Goal: Transaction & Acquisition: Book appointment/travel/reservation

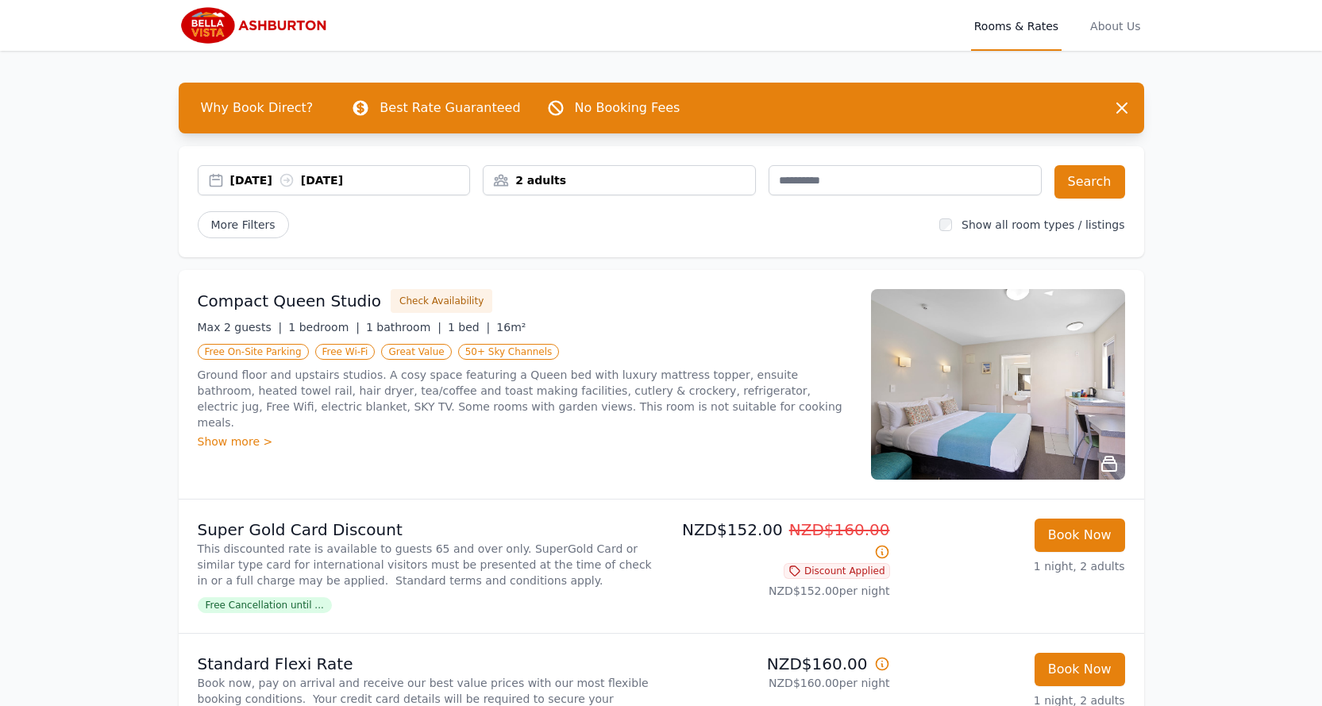
click at [327, 181] on div "[DATE] [DATE]" at bounding box center [350, 180] width 240 height 16
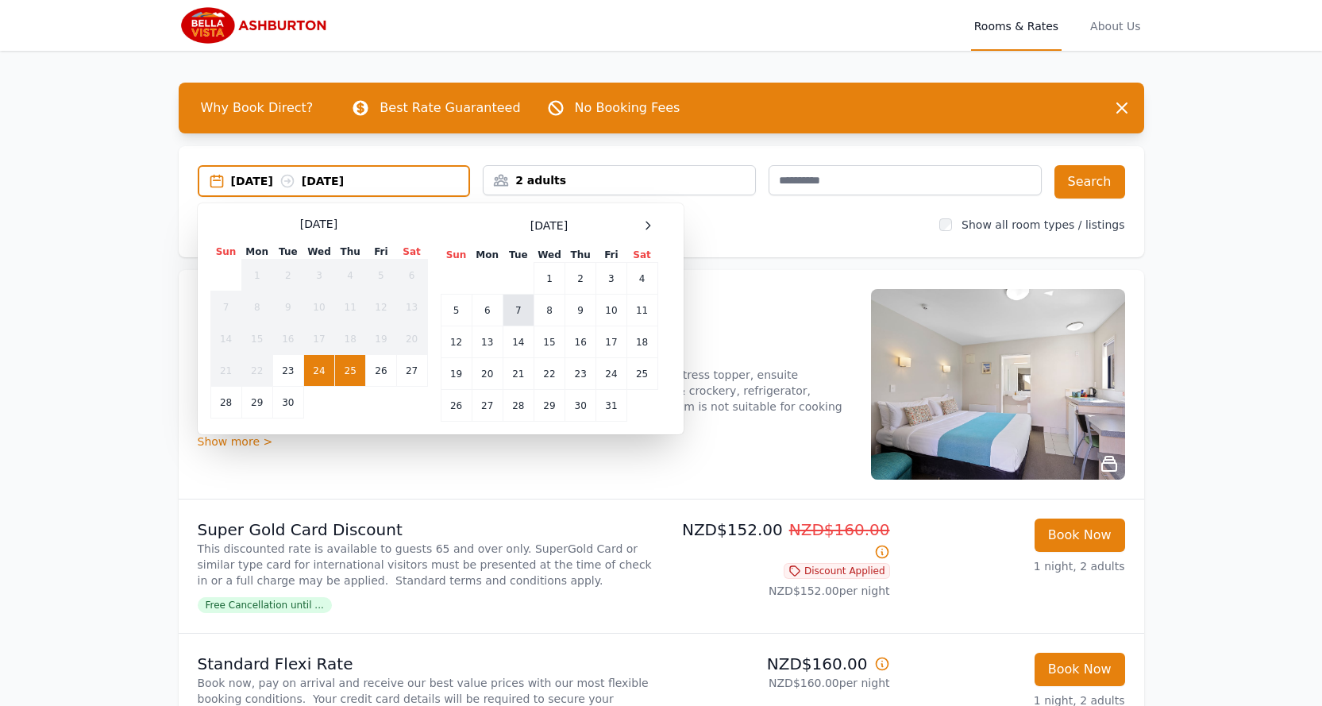
click at [516, 308] on td "7" at bounding box center [518, 311] width 31 height 32
click at [549, 309] on td "8" at bounding box center [548, 311] width 31 height 32
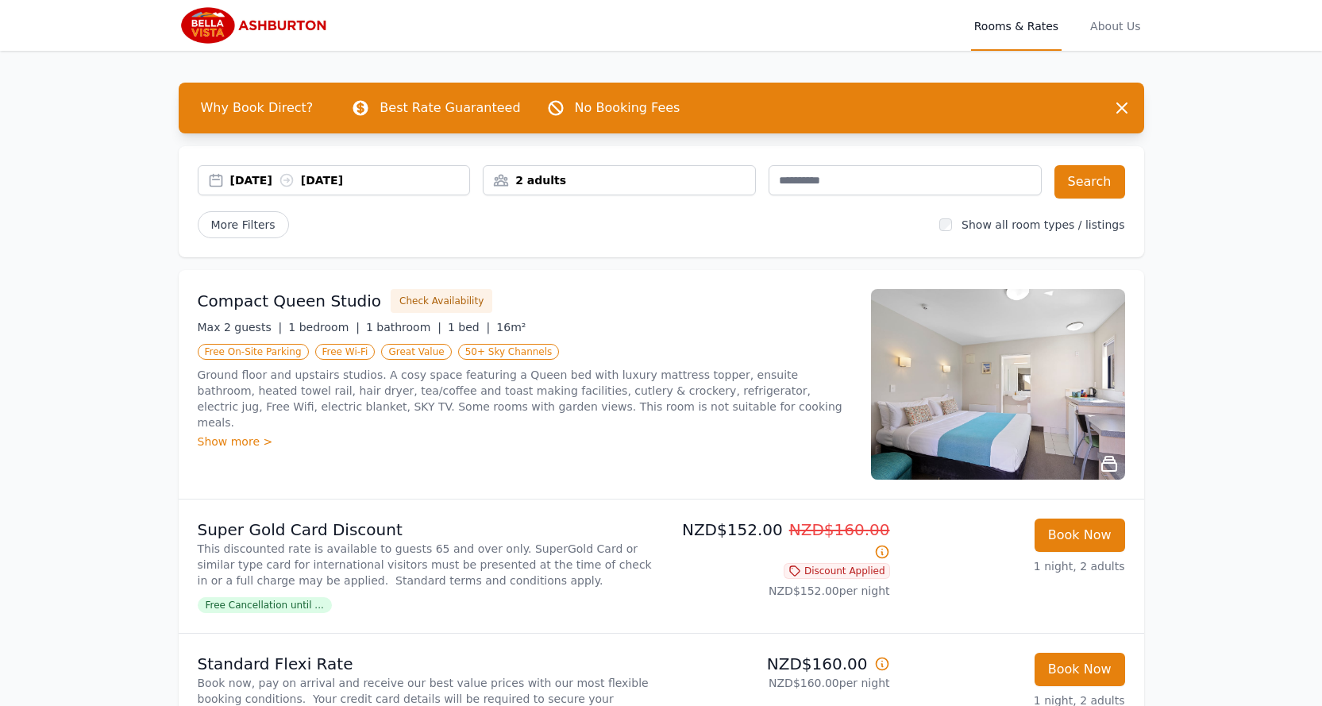
click at [615, 179] on div "2 adults" at bounding box center [618, 180] width 271 height 16
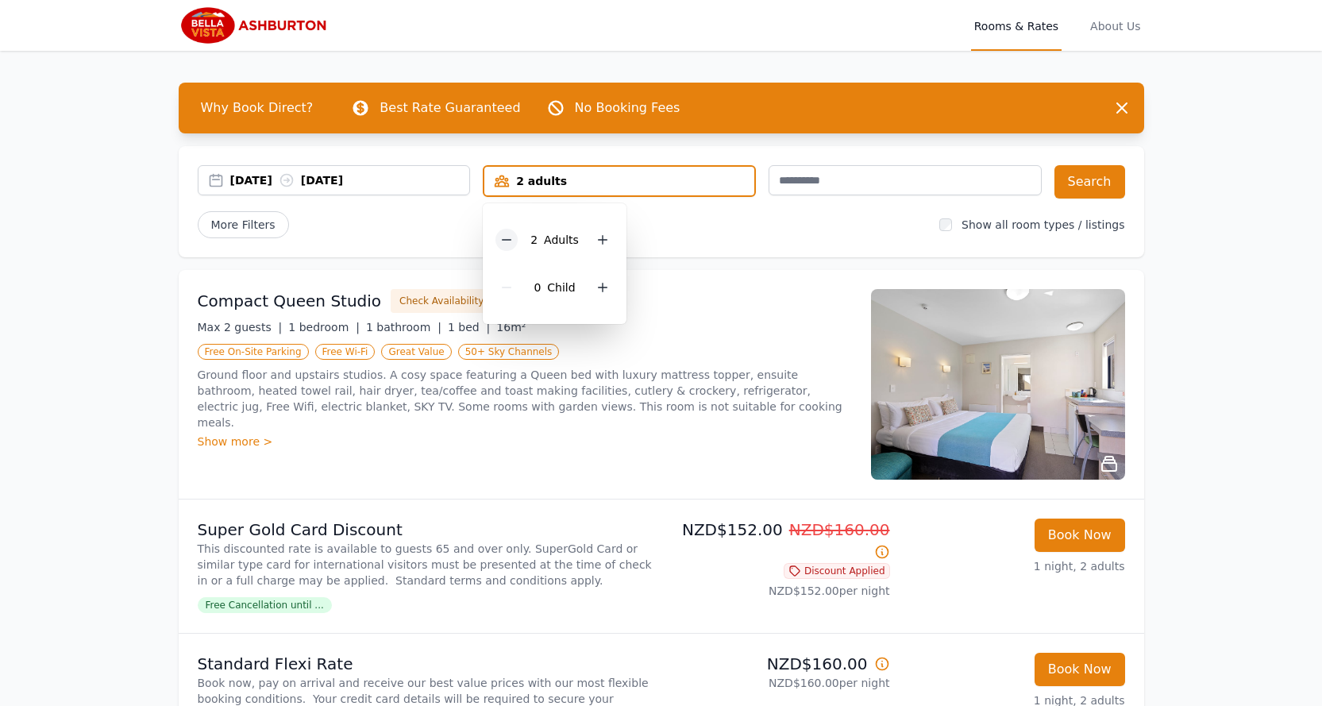
click at [507, 240] on icon at bounding box center [507, 240] width 9 height 0
click at [795, 242] on div "07 Oct 2025 08 Oct 2025 1 adult 1 Adult 0 Child Search More Filters Show all ro…" at bounding box center [661, 201] width 965 height 111
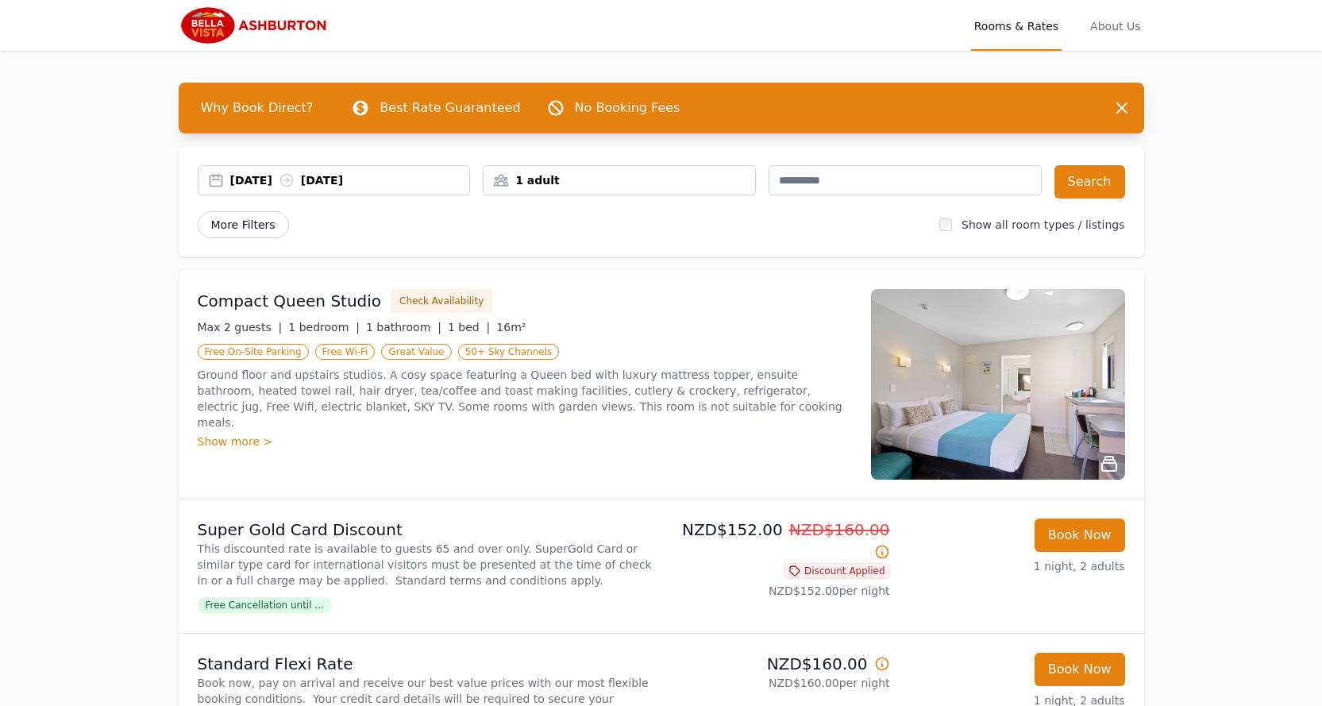
click at [253, 220] on span "More Filters" at bounding box center [243, 224] width 91 height 27
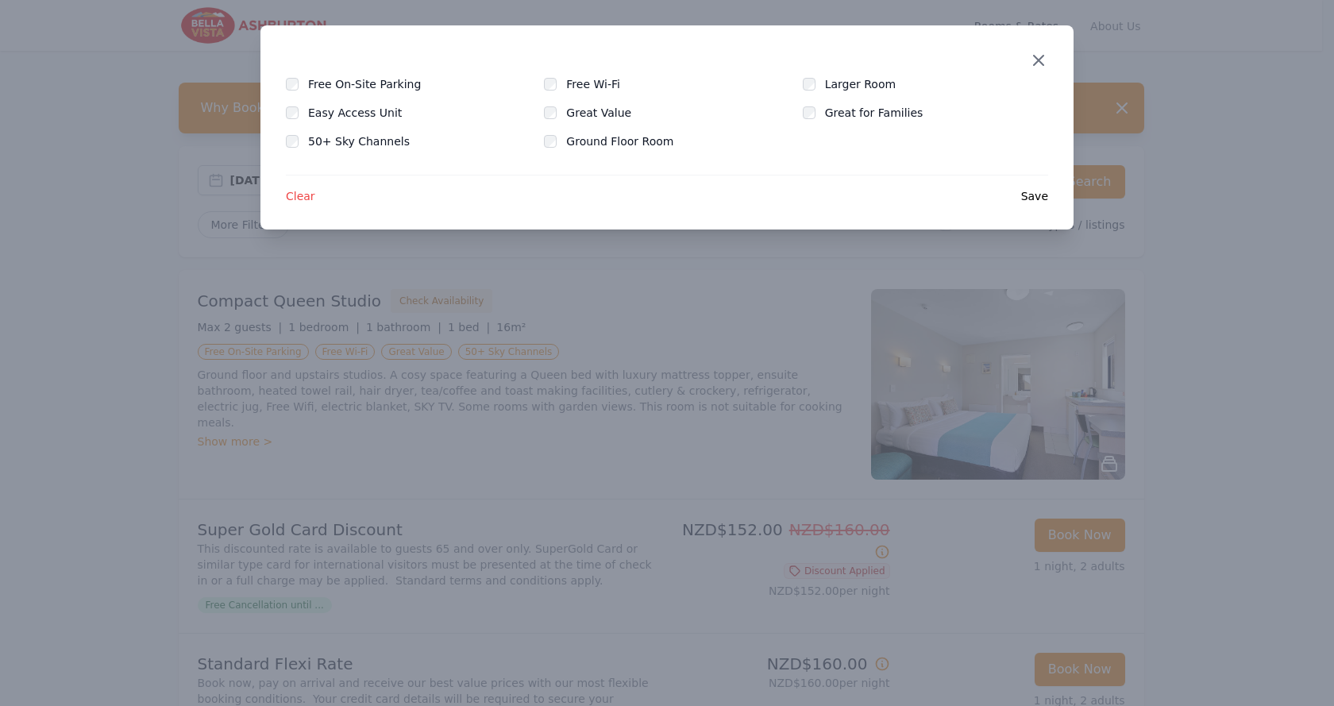
click at [1034, 68] on icon "button" at bounding box center [1038, 60] width 19 height 19
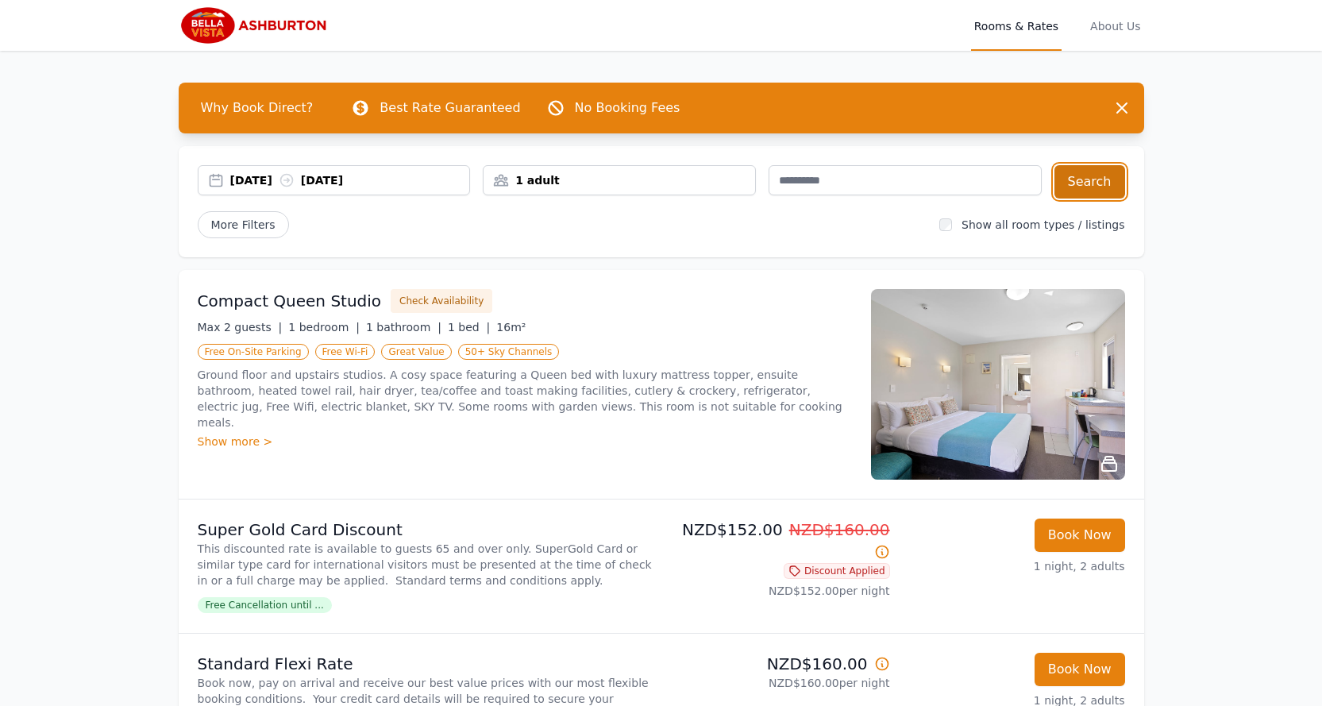
click at [1098, 186] on button "Search" at bounding box center [1089, 181] width 71 height 33
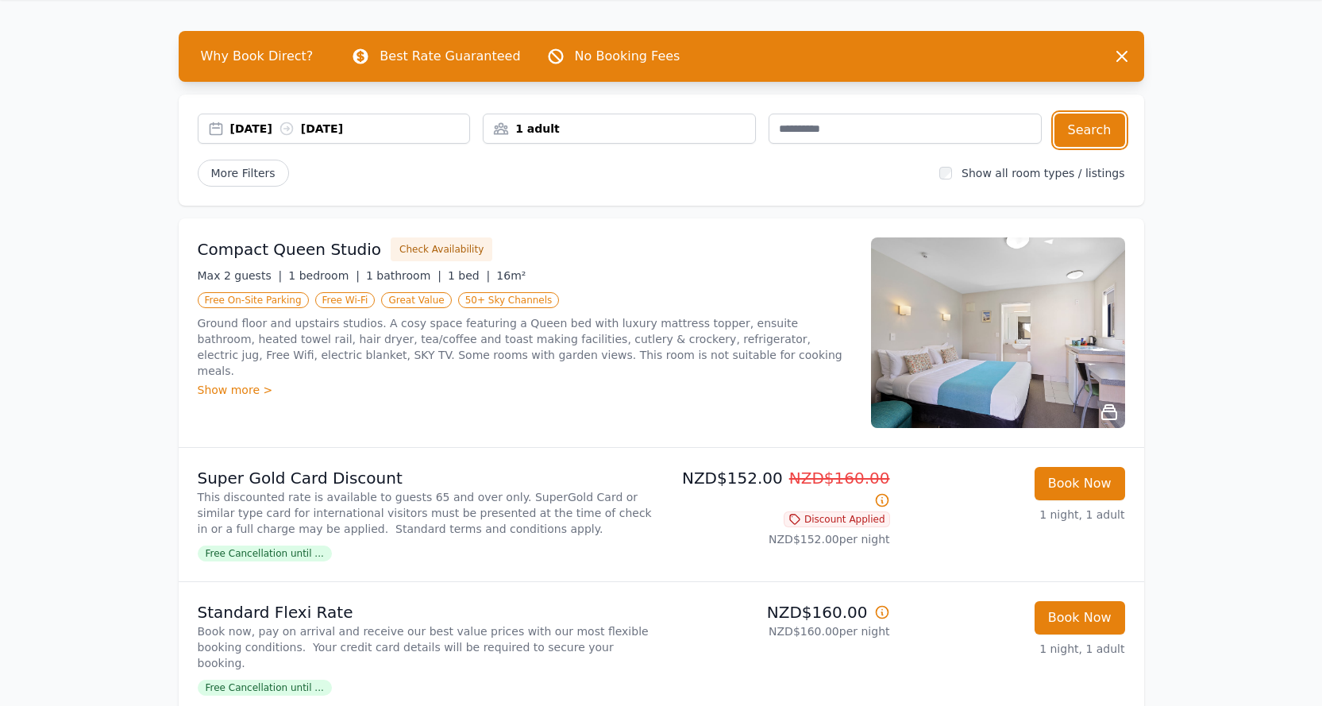
scroll to position [79, 0]
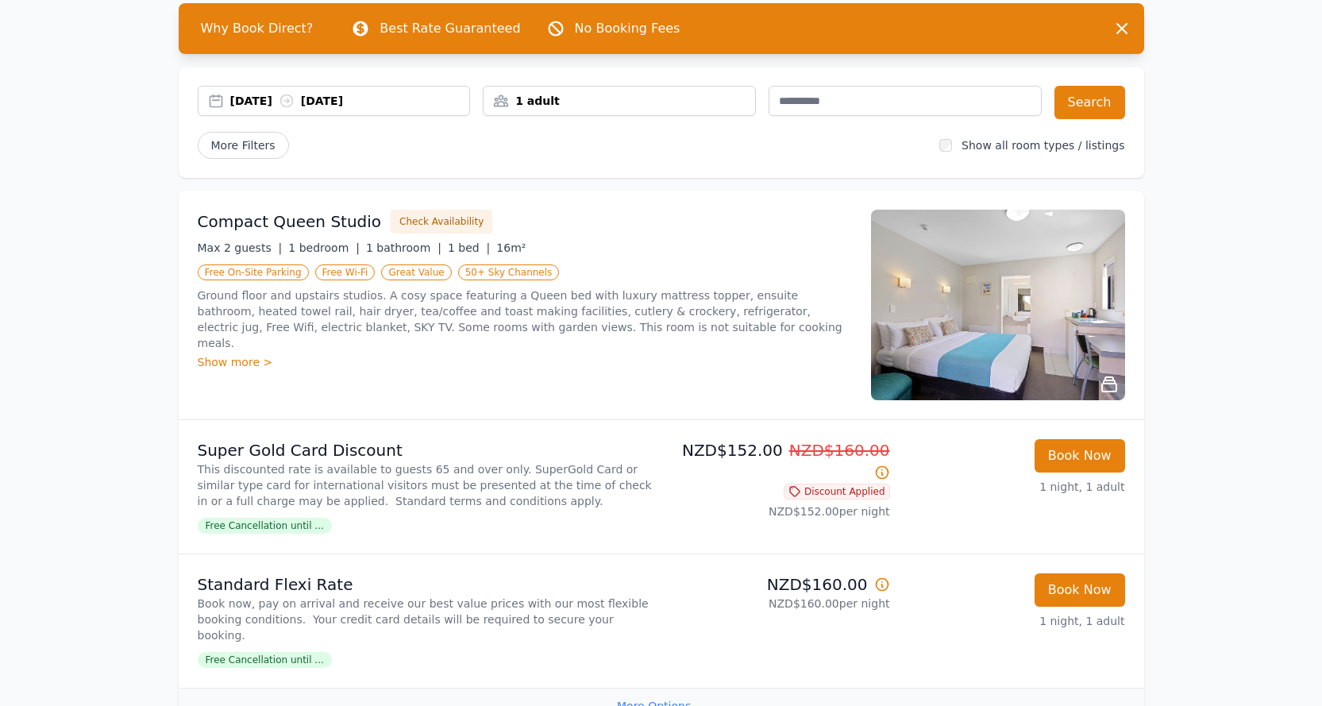
click at [994, 324] on img at bounding box center [998, 305] width 254 height 191
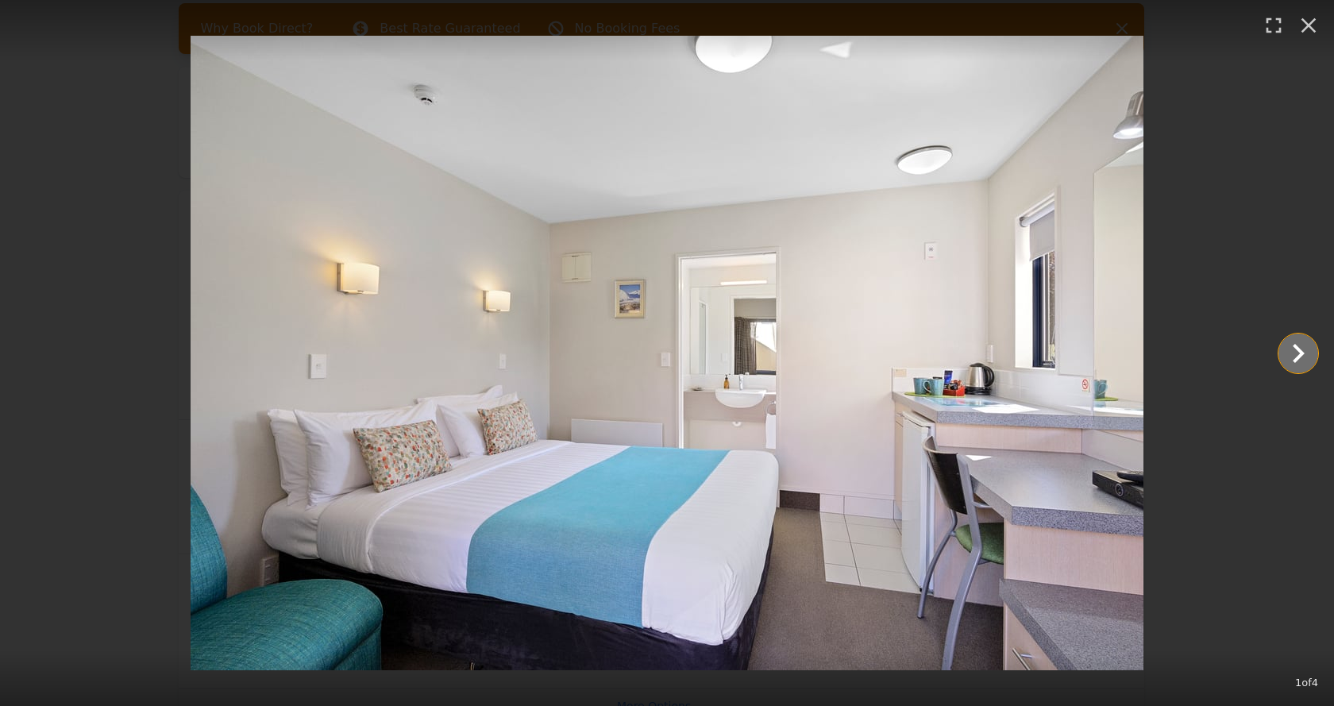
click at [1297, 351] on icon "Show slide 2 of 4" at bounding box center [1298, 353] width 38 height 38
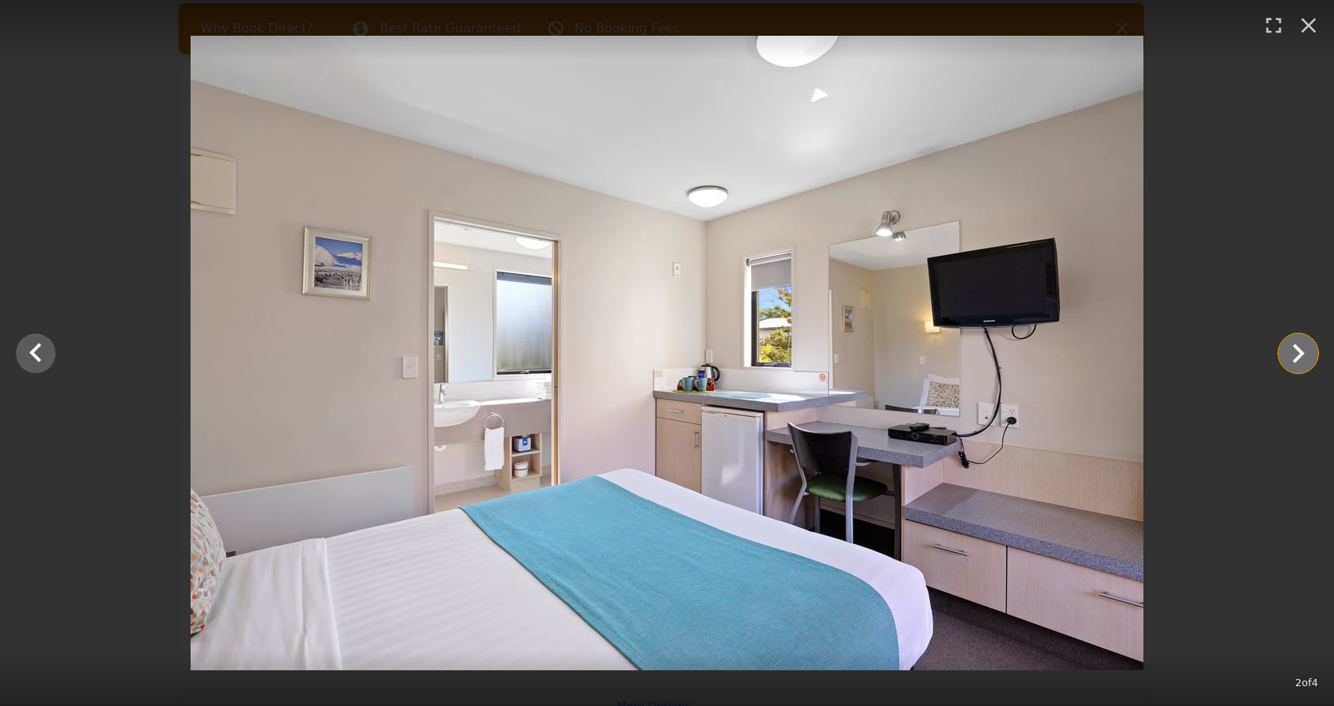
click at [1296, 352] on icon "Show slide 3 of 4" at bounding box center [1298, 353] width 38 height 38
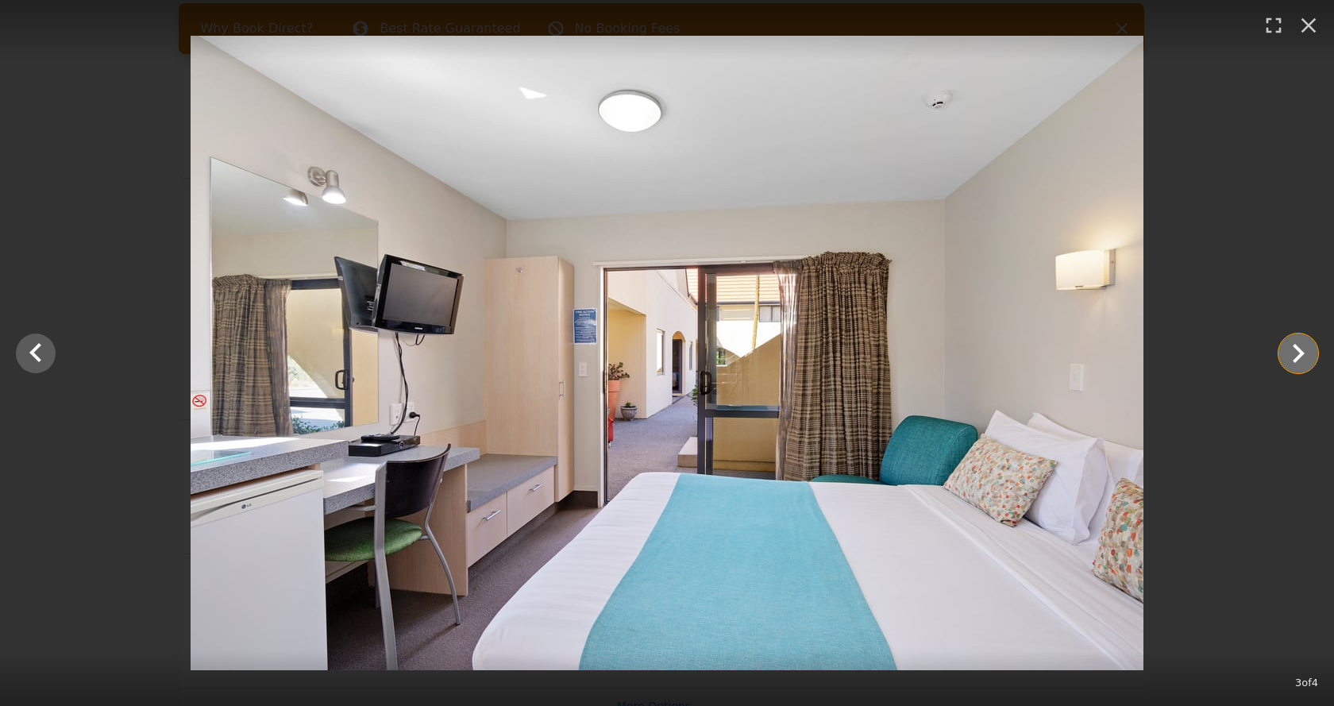
click at [1296, 352] on icon "Show slide 4 of 4" at bounding box center [1298, 353] width 38 height 38
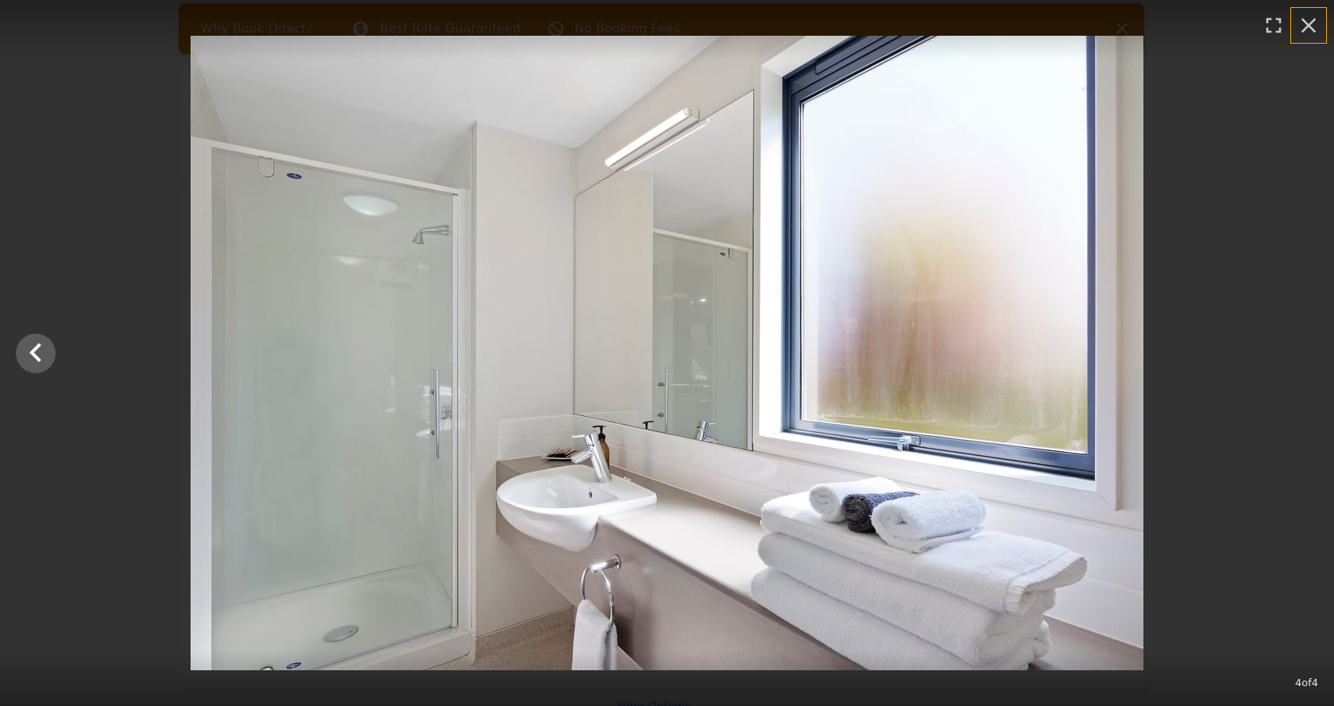
click at [1304, 31] on icon "button" at bounding box center [1308, 25] width 25 height 25
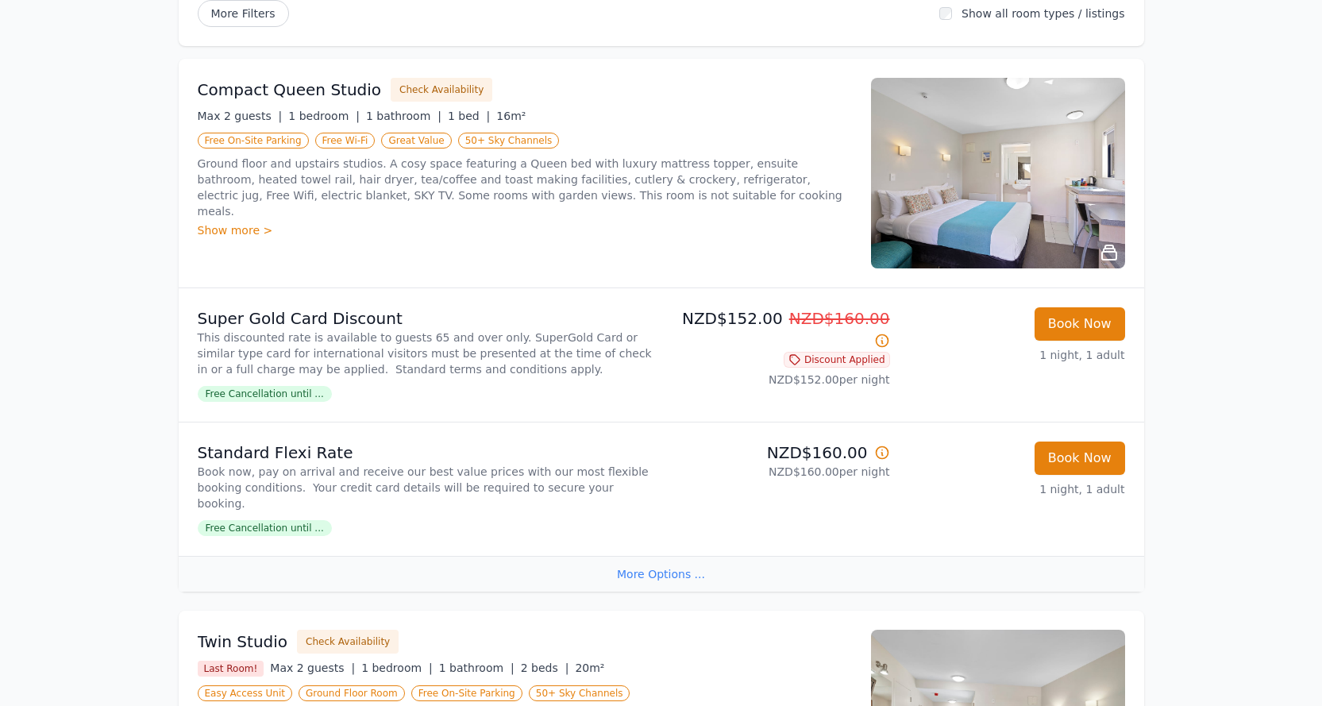
scroll to position [238, 0]
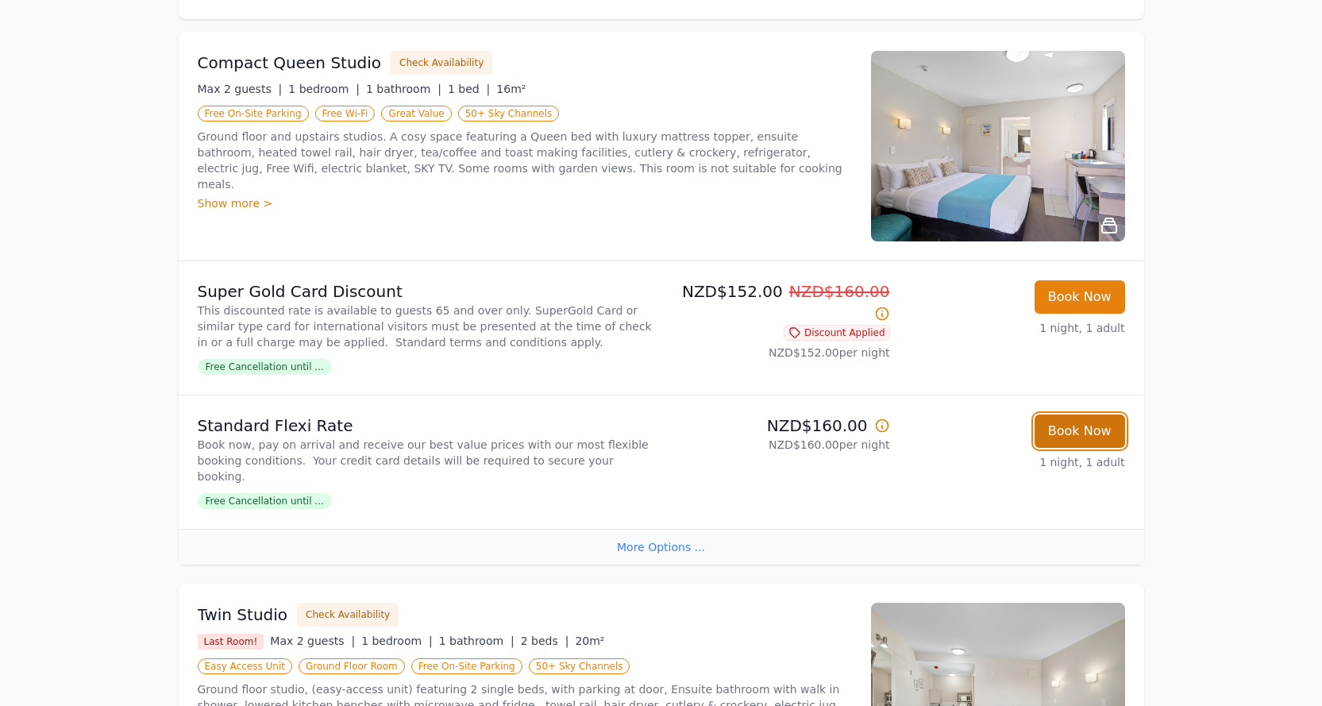
click at [1083, 446] on button "Book Now" at bounding box center [1079, 430] width 90 height 33
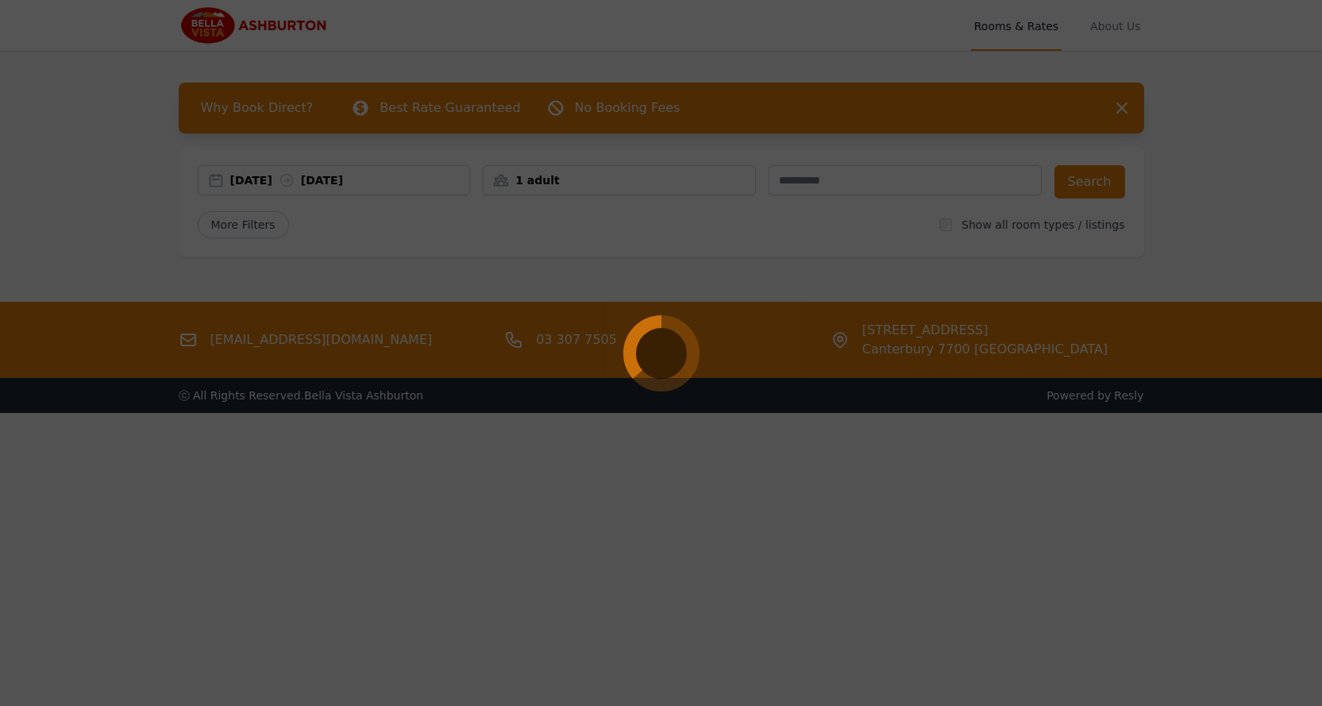
select select "**"
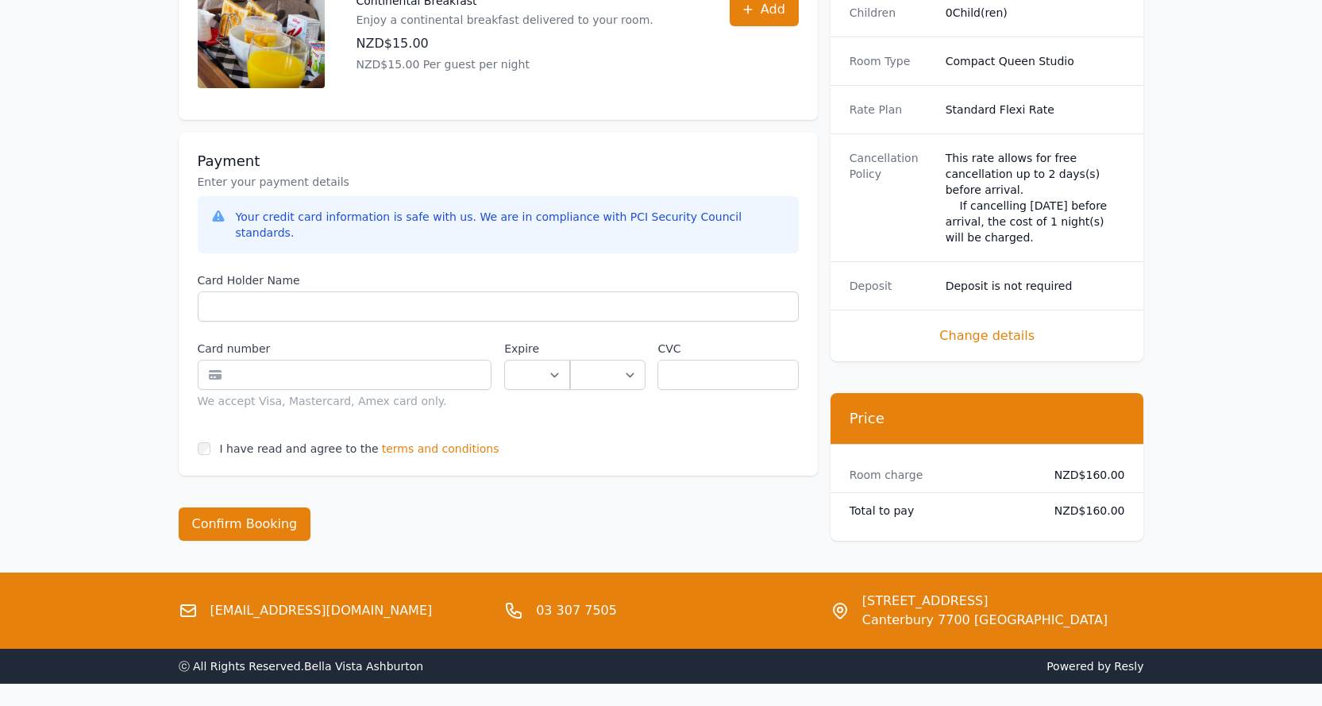
scroll to position [854, 0]
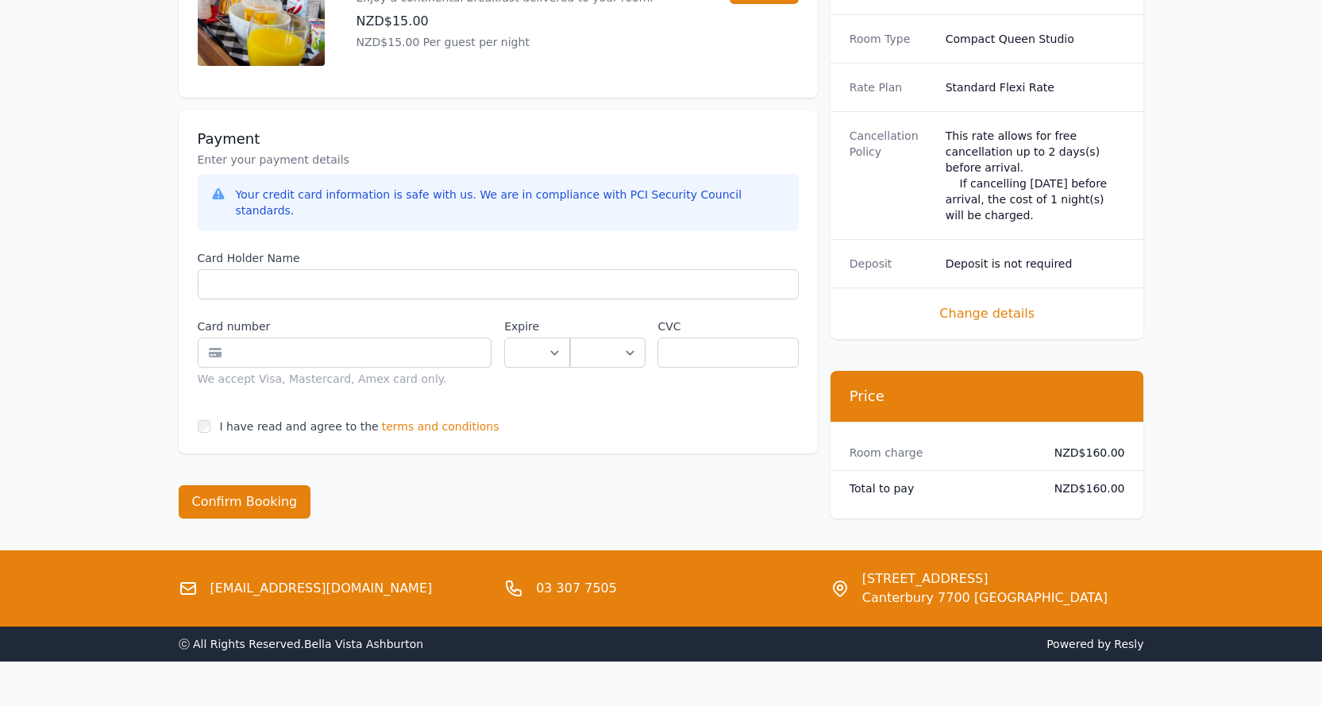
scroll to position [76, 0]
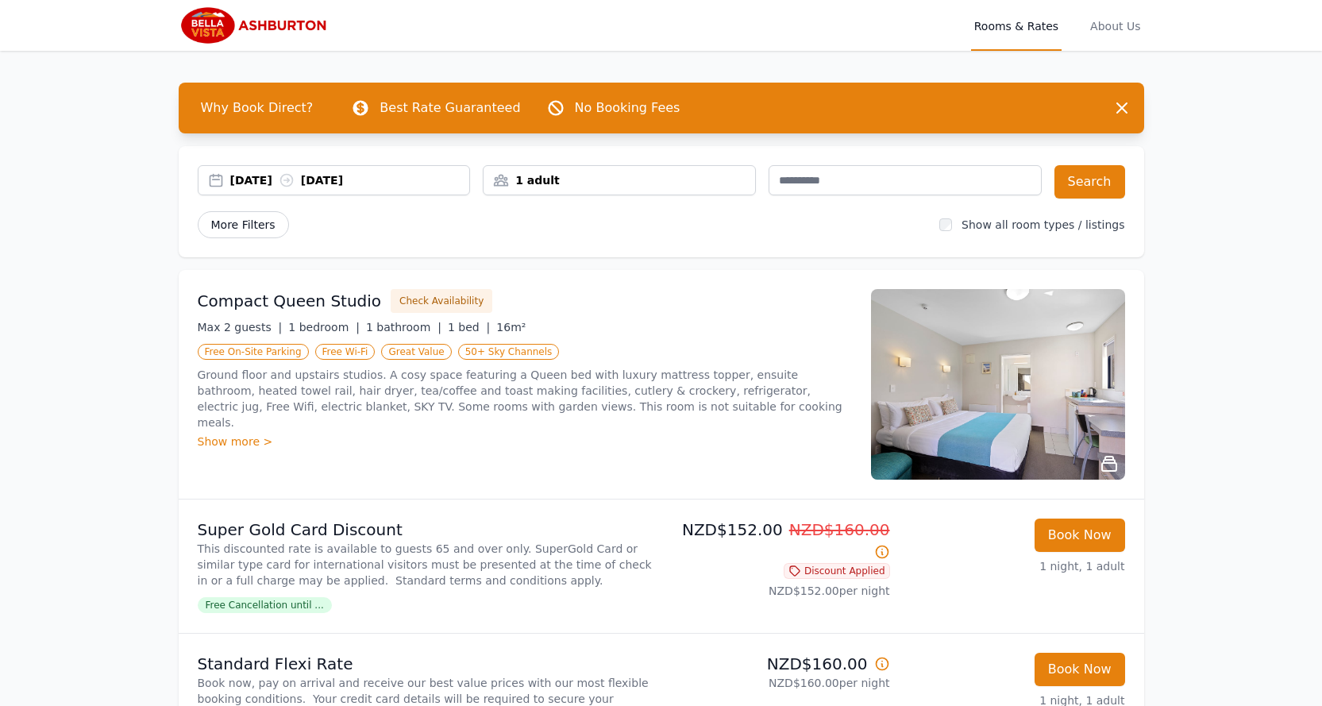
click at [240, 224] on span "More Filters" at bounding box center [243, 224] width 91 height 27
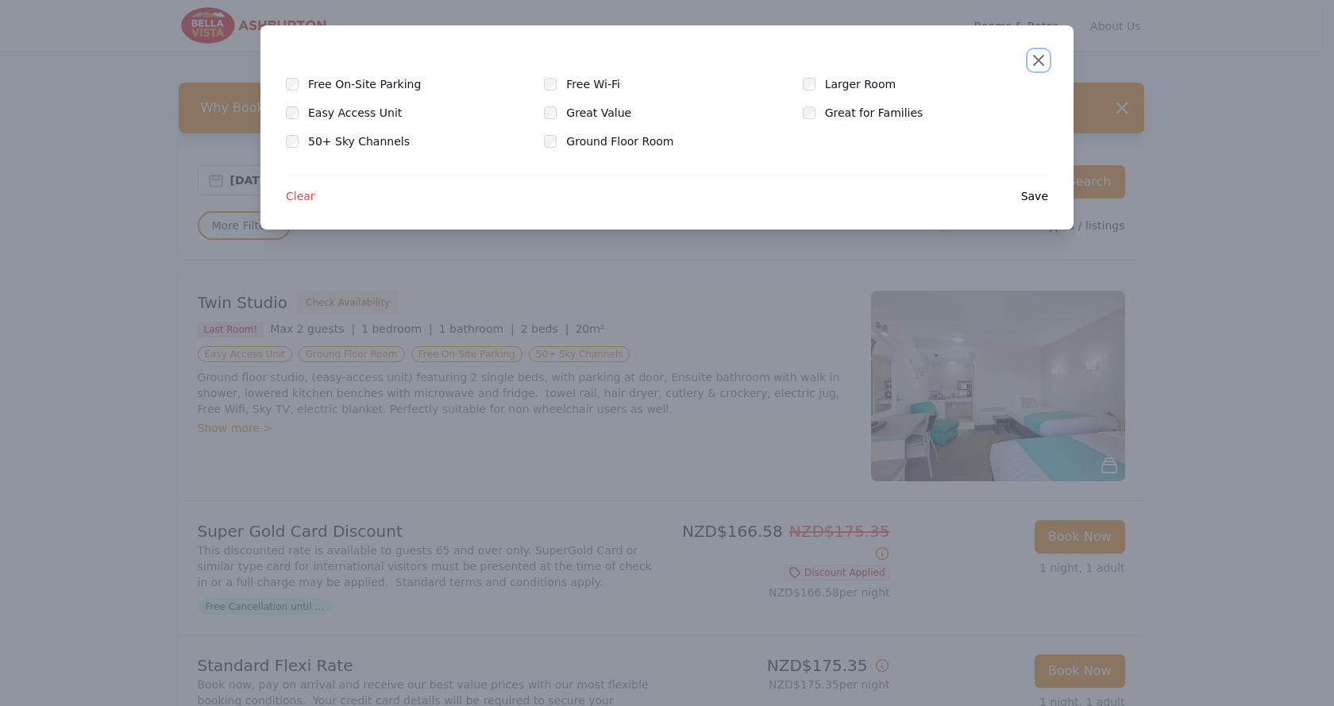
click at [1038, 60] on icon "button" at bounding box center [1039, 61] width 10 height 10
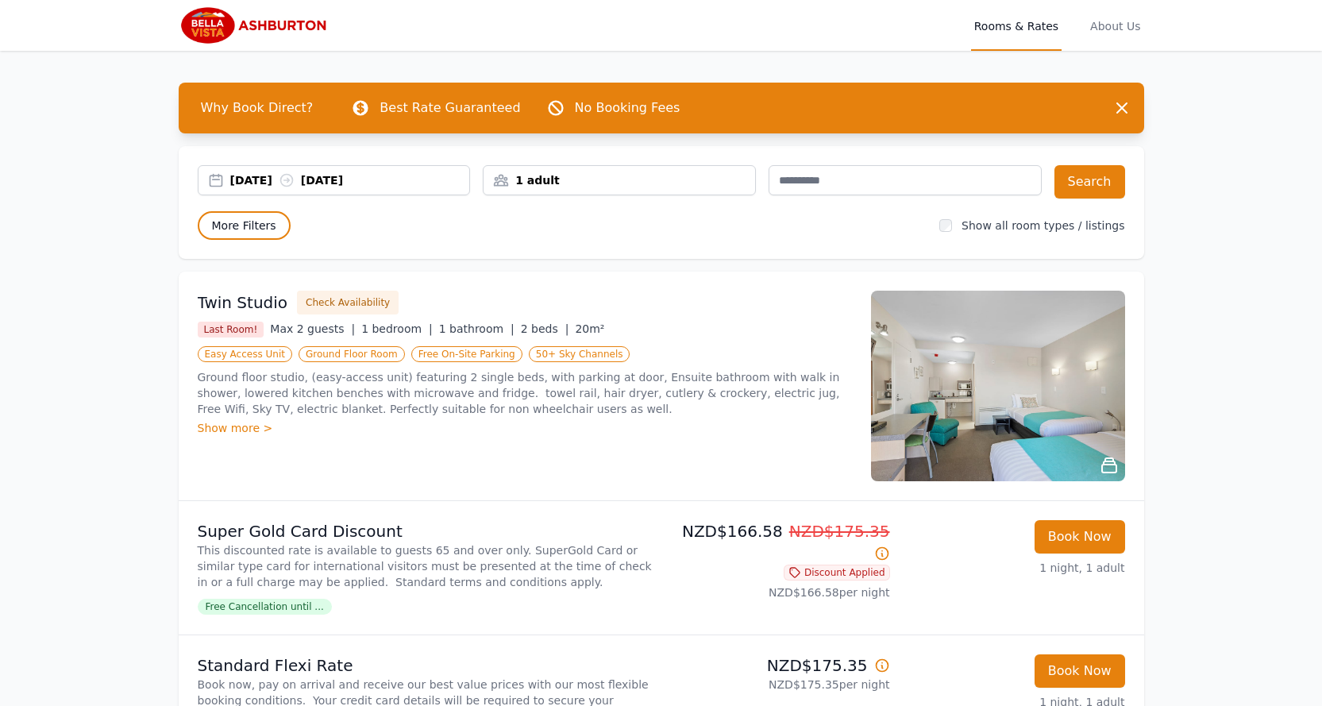
click at [265, 221] on span "More Filters" at bounding box center [244, 225] width 93 height 29
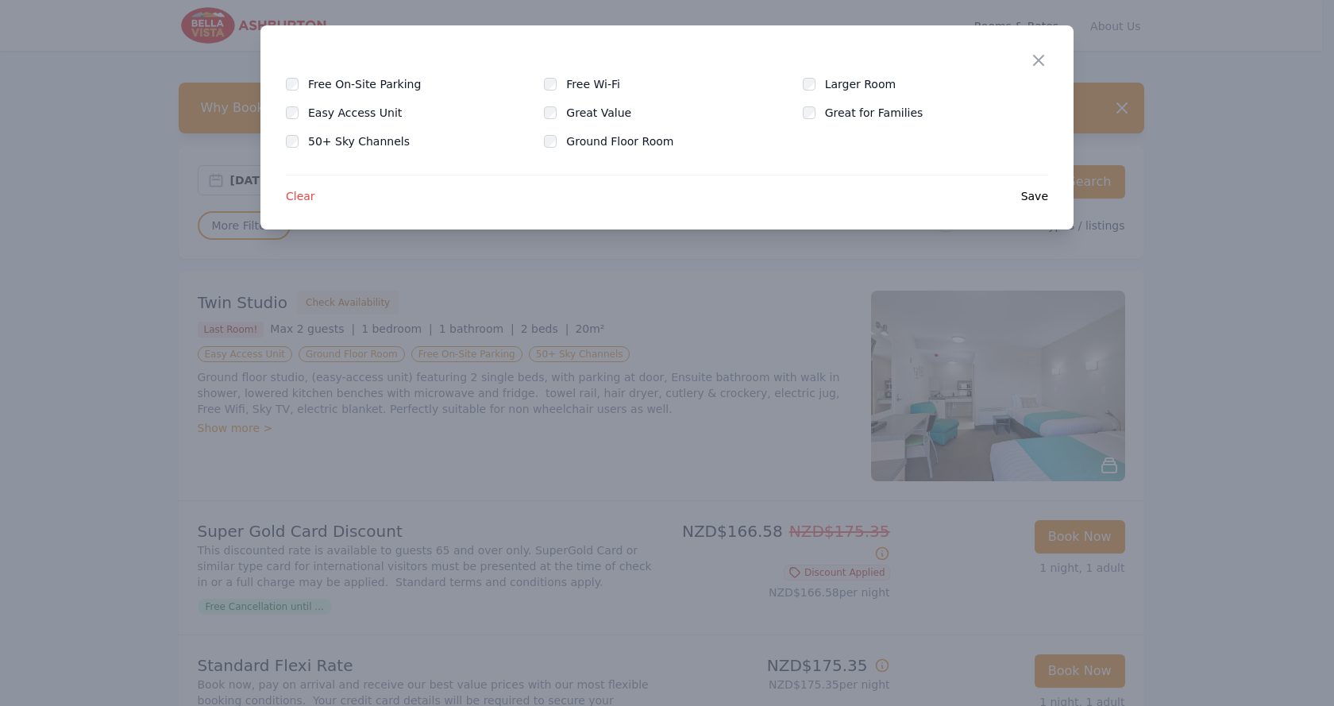
click at [1042, 191] on span "Save" at bounding box center [1034, 196] width 27 height 16
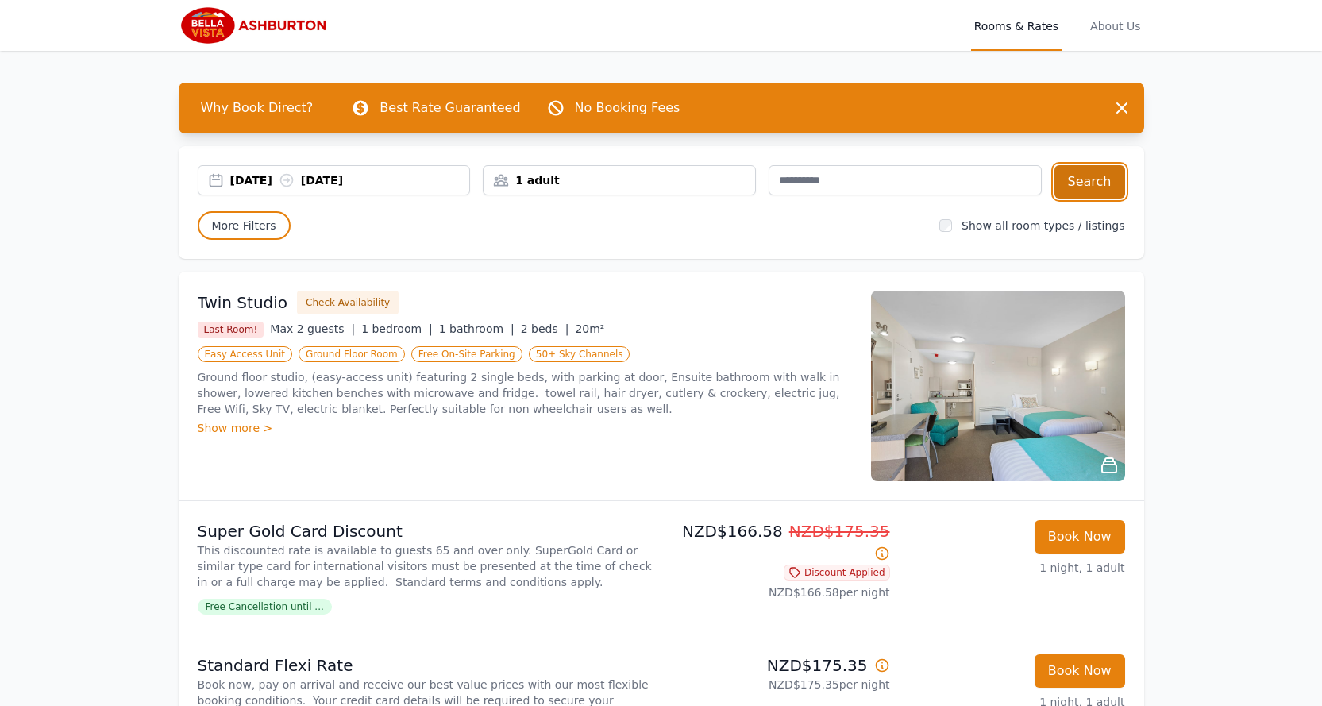
click at [1098, 186] on button "Search" at bounding box center [1089, 181] width 71 height 33
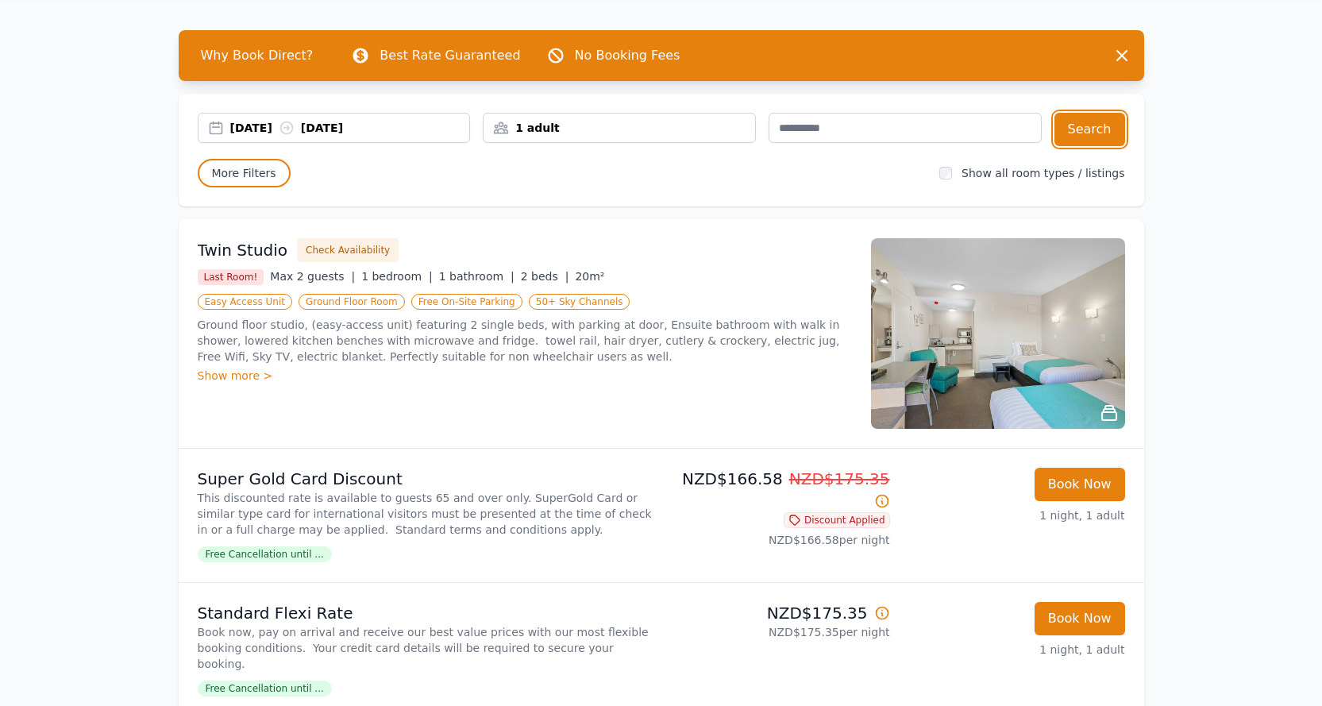
scroll to position [79, 0]
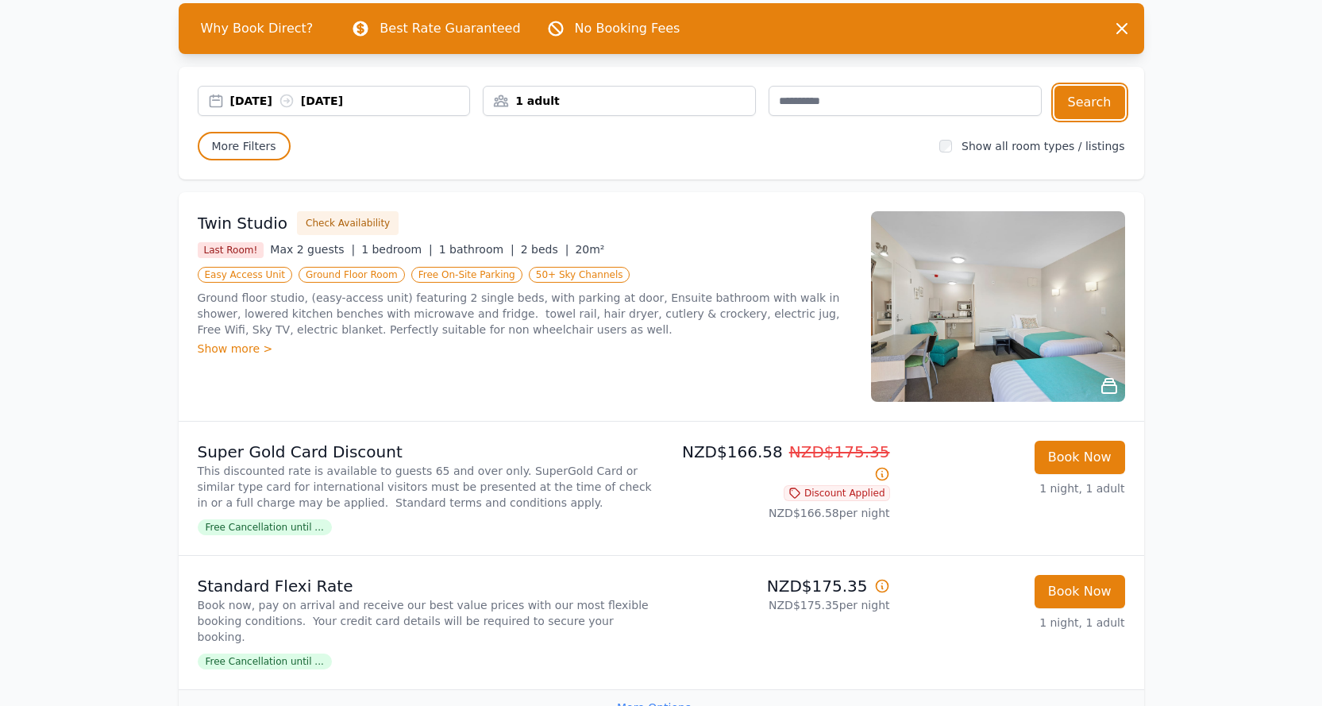
click at [669, 98] on div "1 adult" at bounding box center [618, 101] width 271 height 16
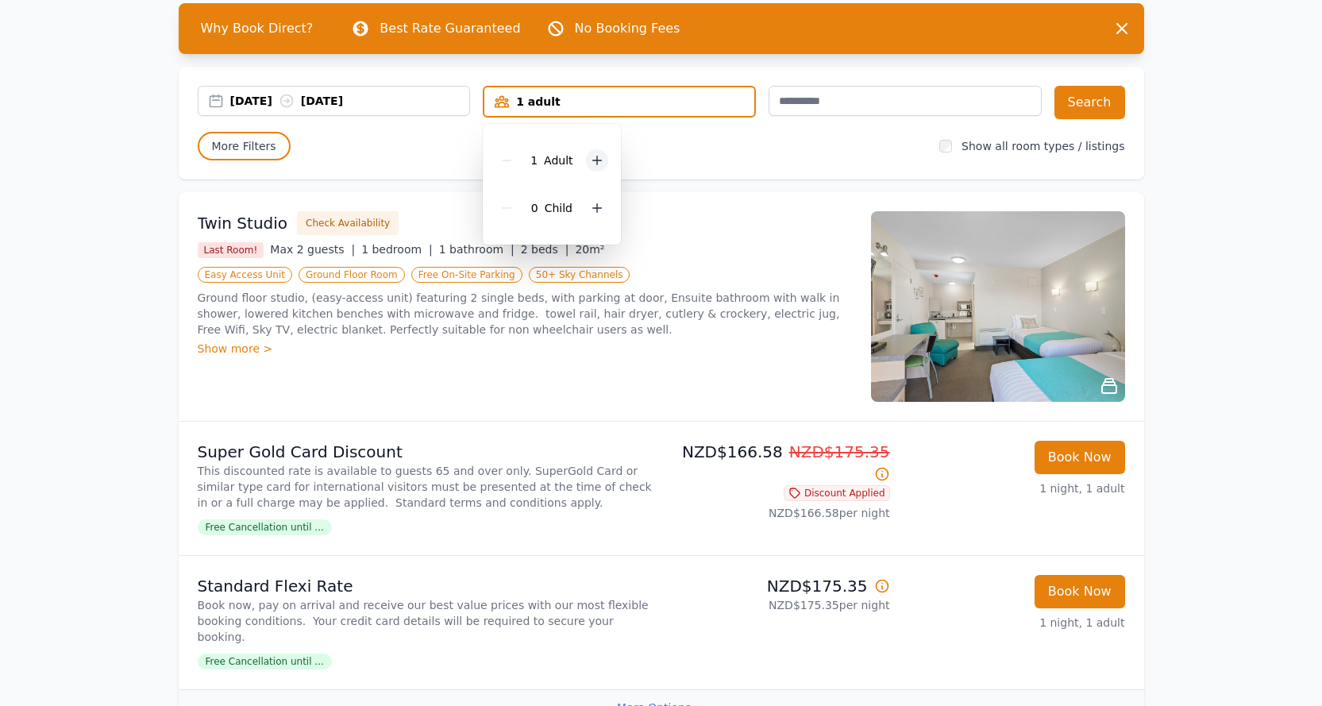
click at [593, 160] on icon at bounding box center [596, 160] width 9 height 9
drag, startPoint x: 708, startPoint y: 215, endPoint x: 718, endPoint y: 215, distance: 9.5
click at [713, 215] on div "Twin Studio Check Availability" at bounding box center [525, 223] width 654 height 24
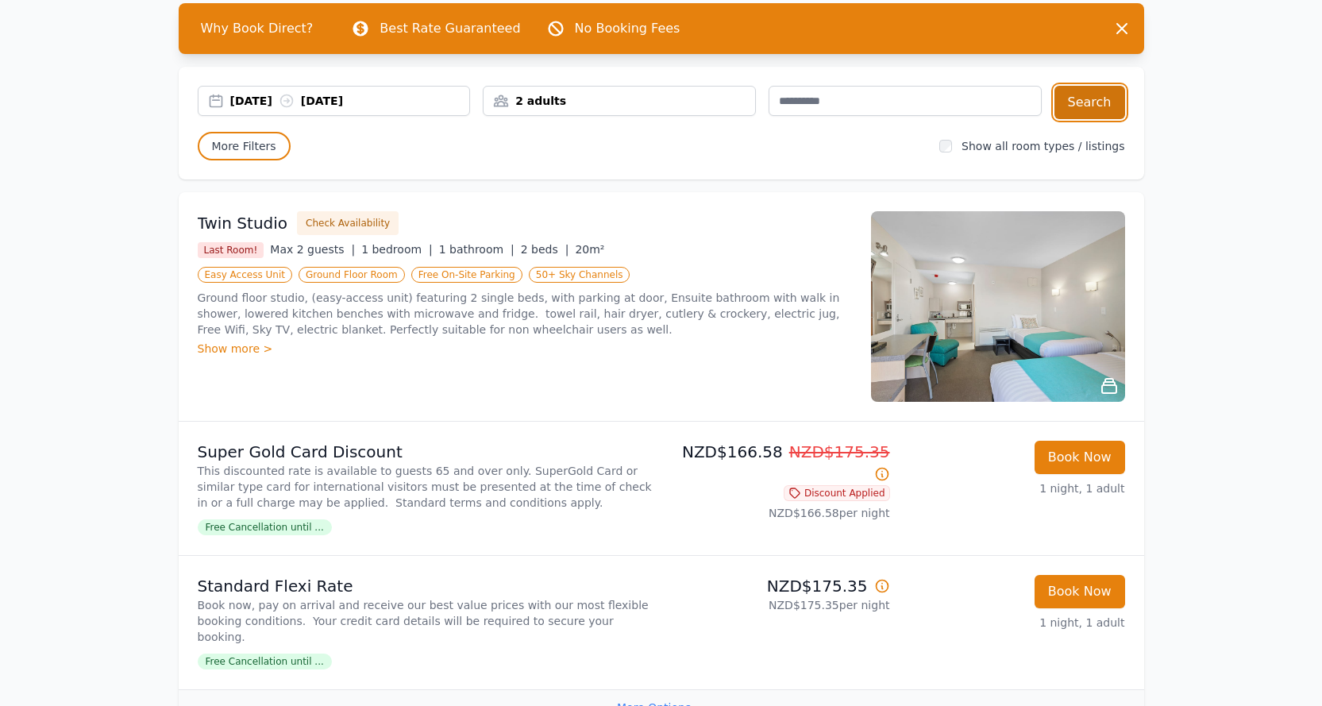
click at [1073, 103] on button "Search" at bounding box center [1089, 102] width 71 height 33
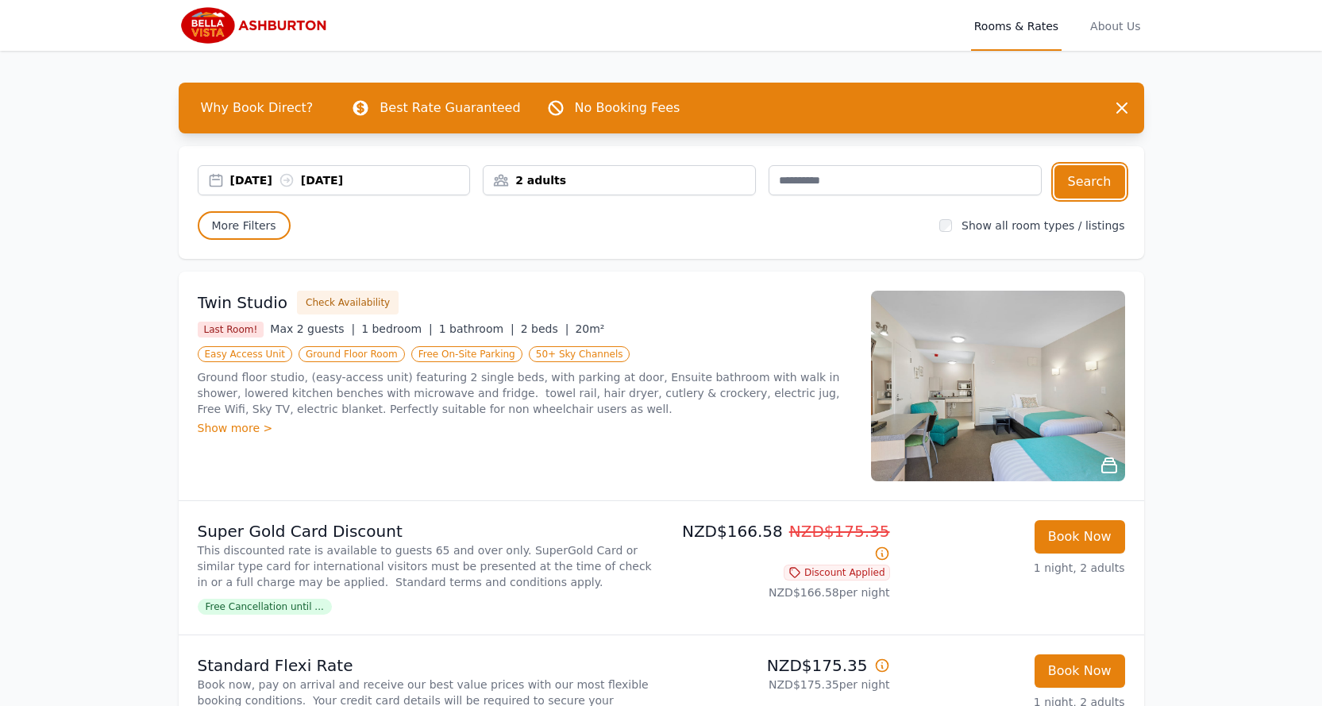
click at [593, 183] on div "2 adults" at bounding box center [618, 180] width 271 height 16
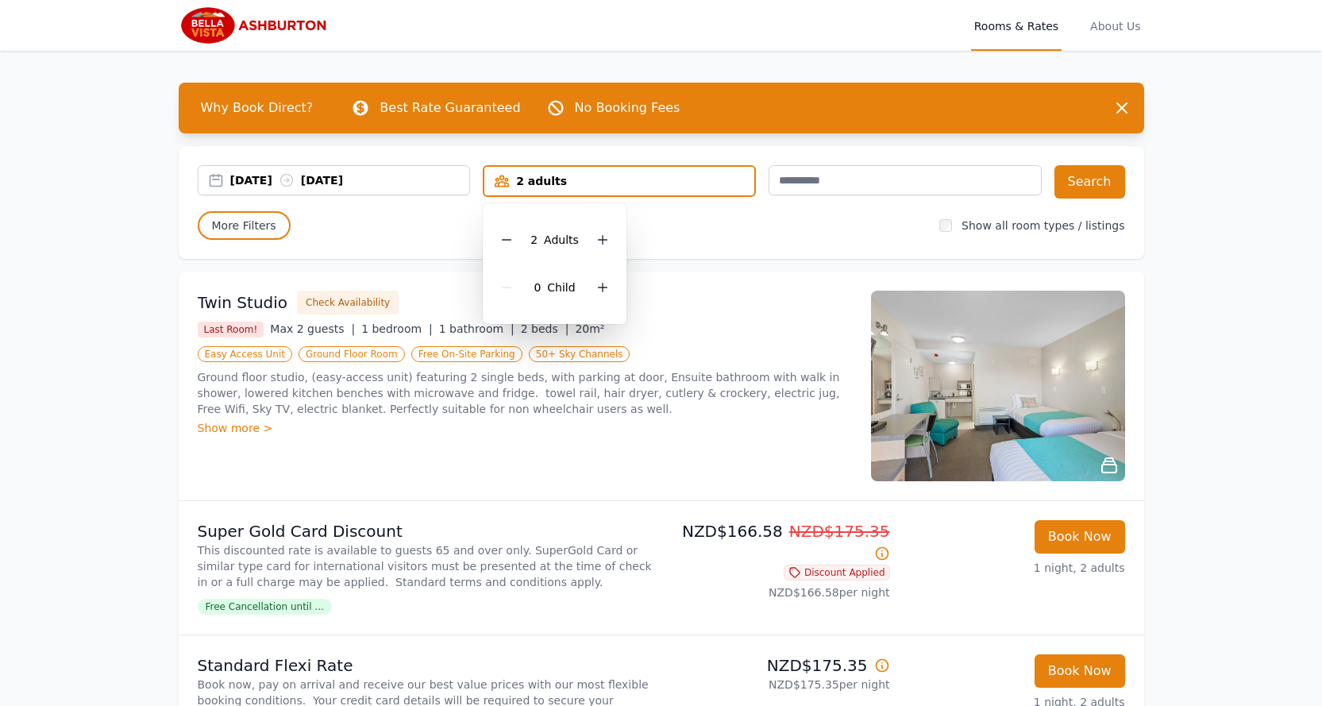
drag, startPoint x: 513, startPoint y: 242, endPoint x: 770, endPoint y: 246, distance: 257.2
click at [513, 242] on icon at bounding box center [506, 239] width 13 height 13
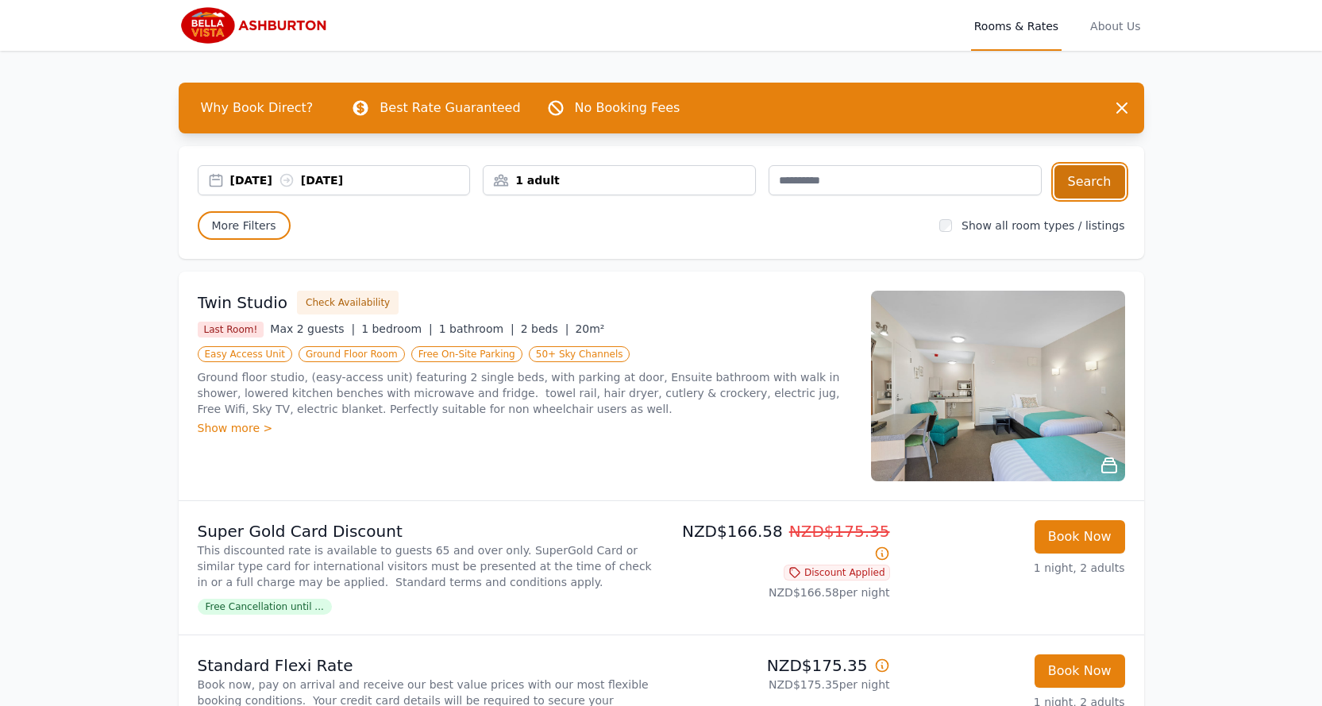
click at [1098, 183] on button "Search" at bounding box center [1089, 181] width 71 height 33
click at [210, 30] on img at bounding box center [255, 25] width 153 height 38
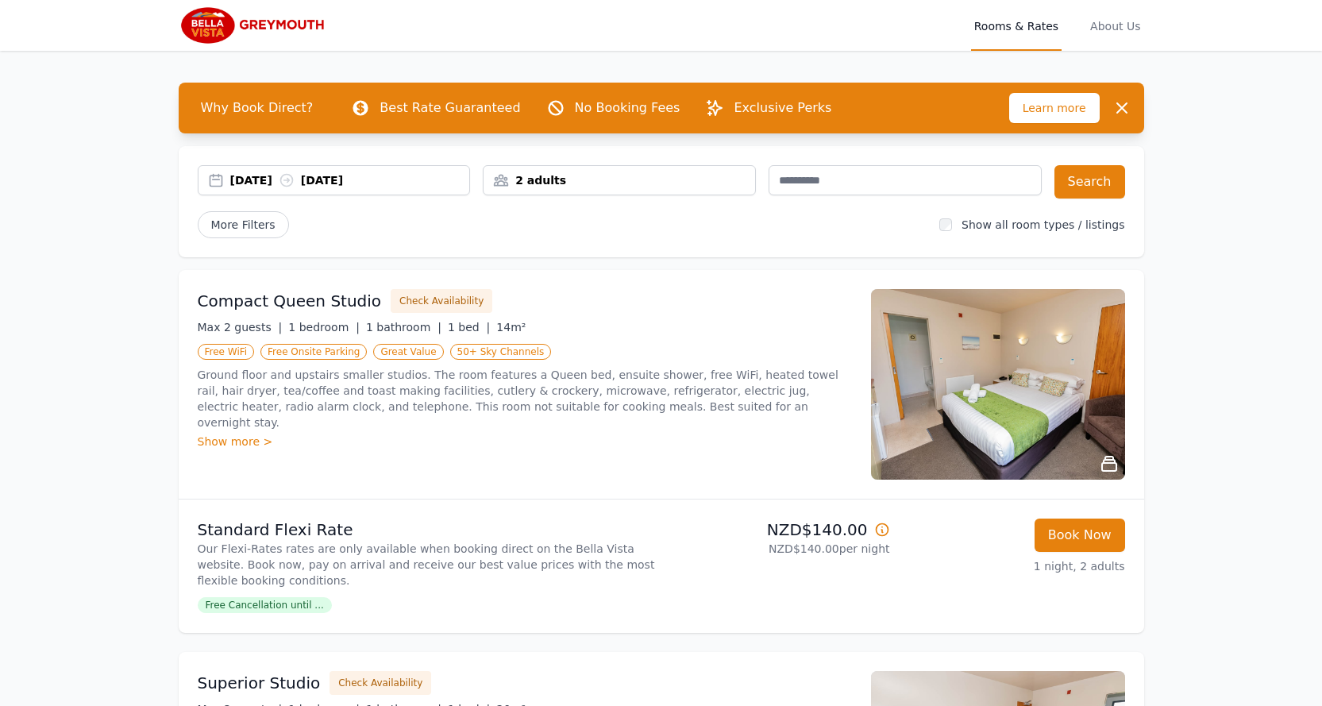
click at [400, 179] on div "[DATE] [DATE]" at bounding box center [350, 180] width 240 height 16
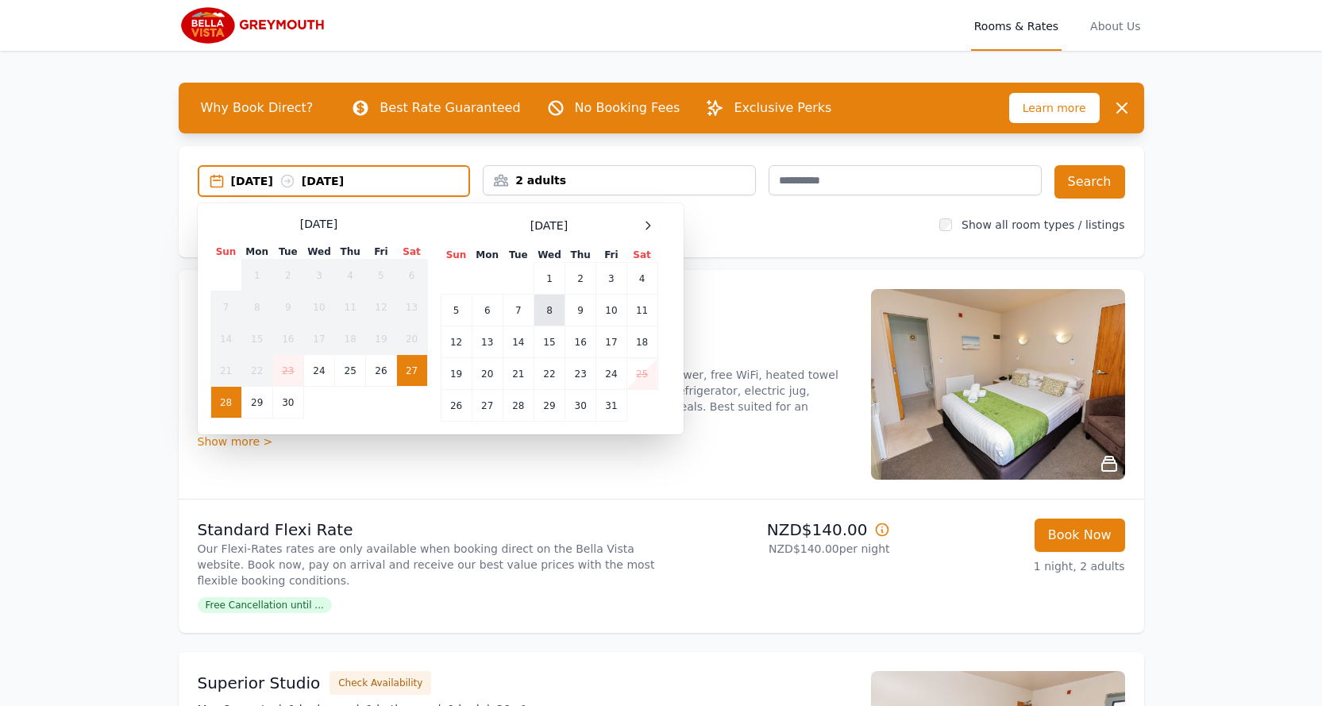
click at [551, 306] on td "8" at bounding box center [548, 311] width 31 height 32
click at [581, 312] on td "9" at bounding box center [580, 311] width 31 height 32
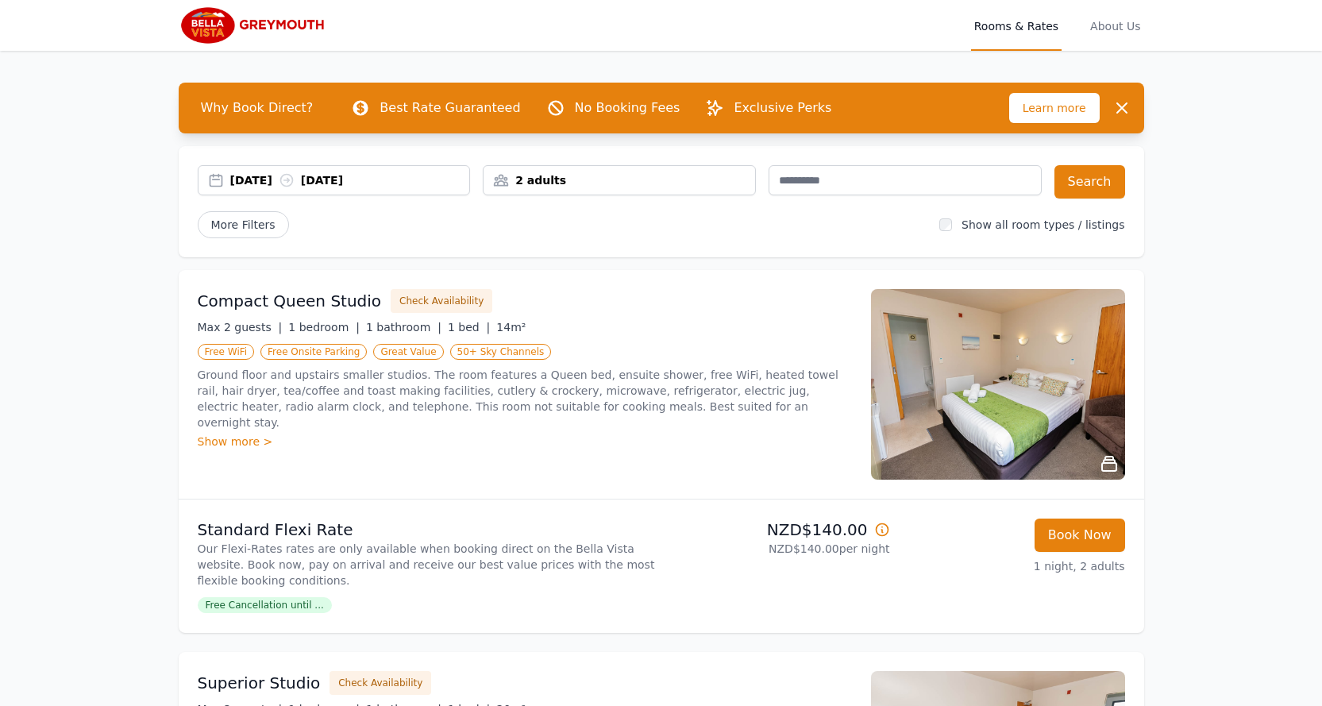
click at [614, 178] on div "2 adults" at bounding box center [618, 180] width 271 height 16
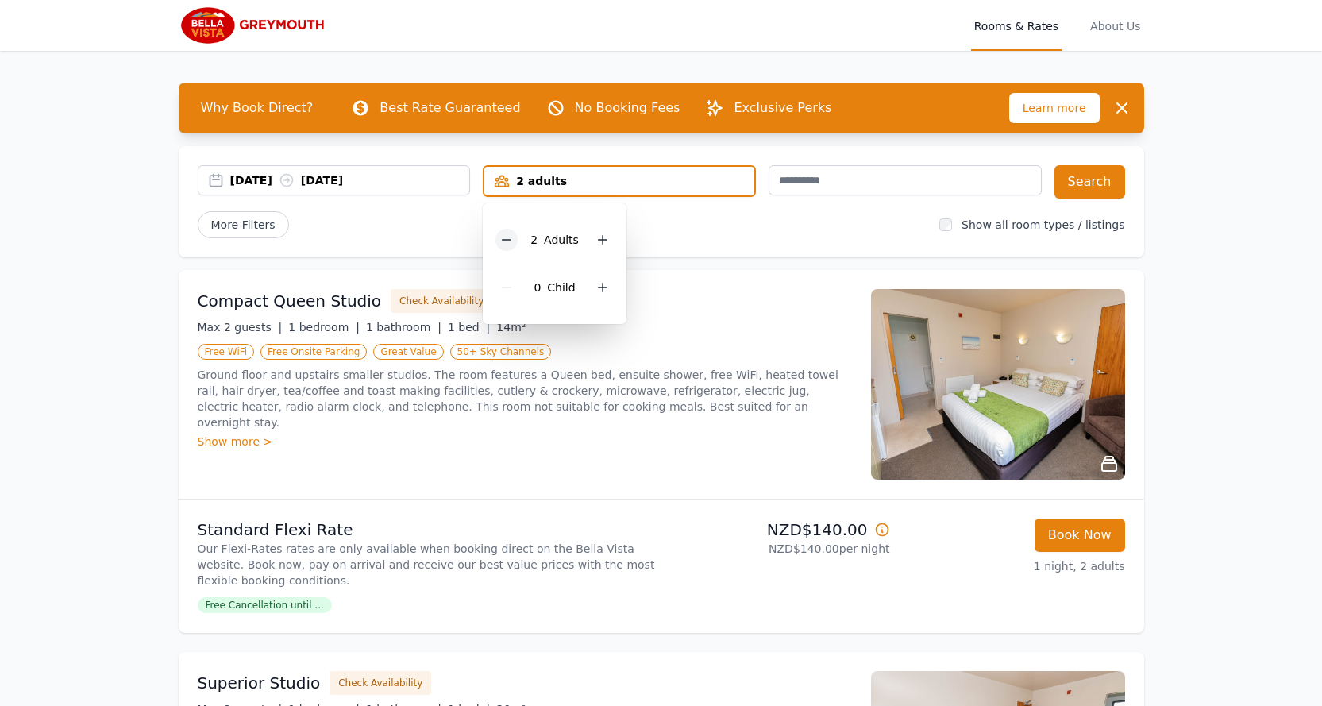
click at [511, 237] on icon at bounding box center [506, 239] width 13 height 13
click at [596, 243] on icon at bounding box center [597, 239] width 13 height 13
click at [503, 239] on icon at bounding box center [506, 239] width 13 height 13
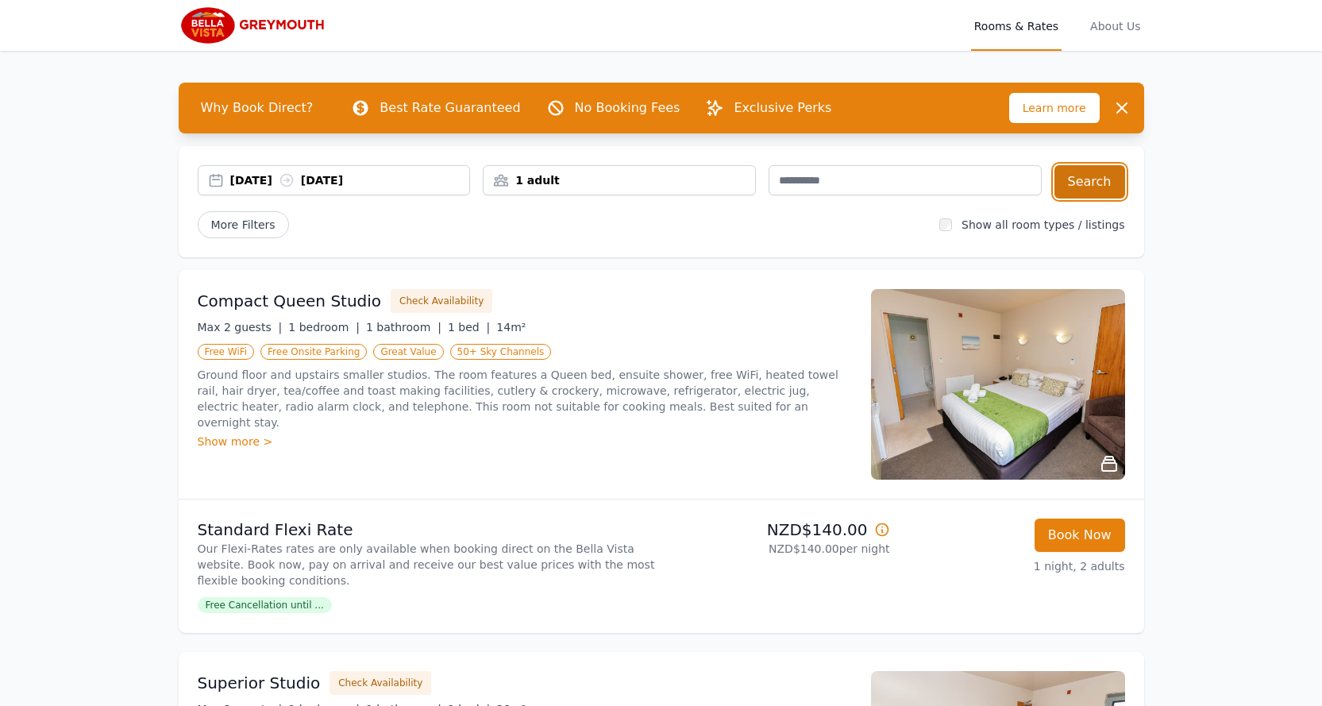
click at [1091, 188] on button "Search" at bounding box center [1089, 181] width 71 height 33
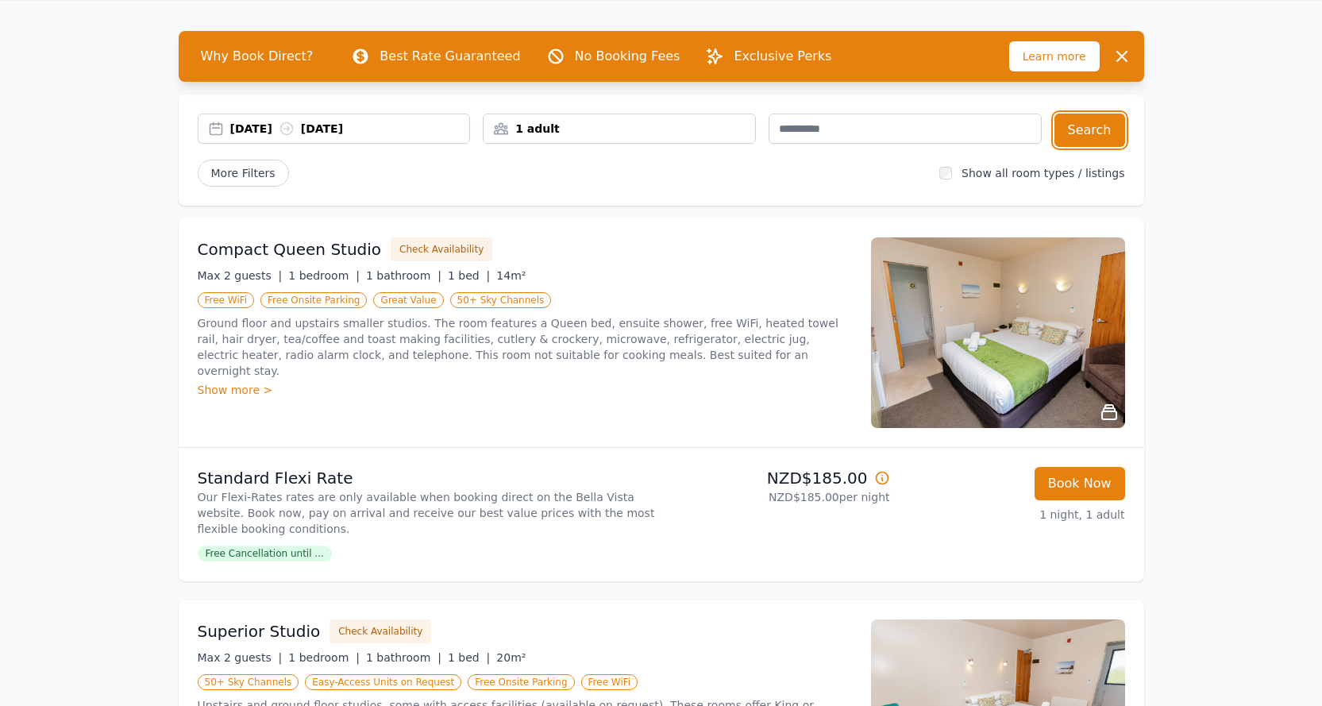
scroll to position [79, 0]
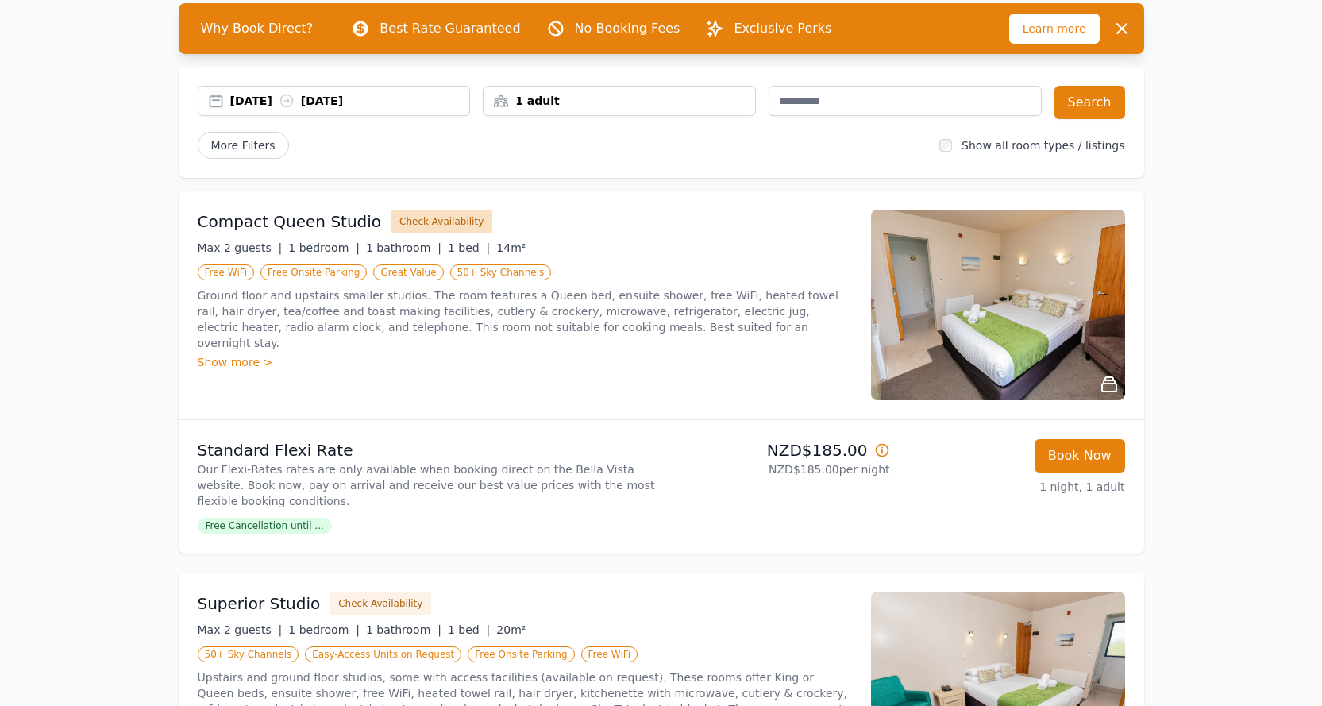
click at [410, 226] on button "Check Availability" at bounding box center [442, 222] width 102 height 24
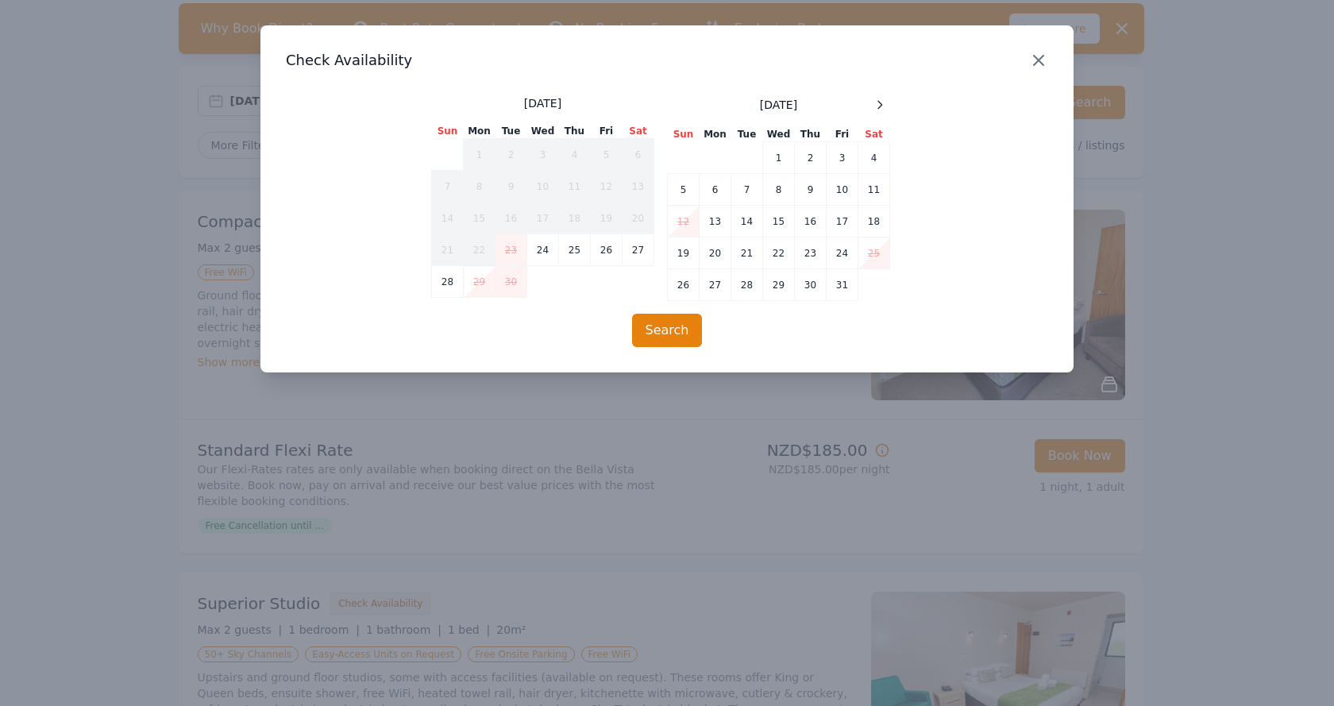
click at [1042, 60] on icon "button" at bounding box center [1038, 60] width 19 height 19
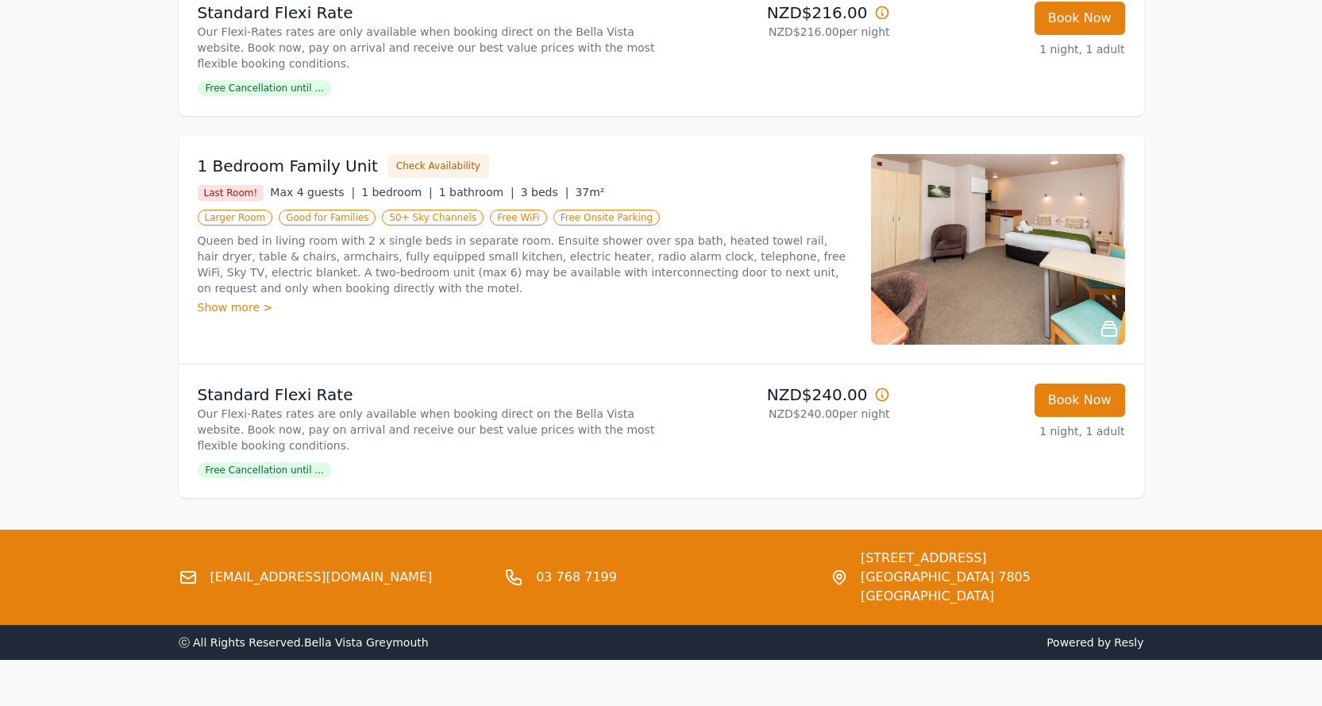
scroll to position [1461, 0]
